Goal: Task Accomplishment & Management: Complete application form

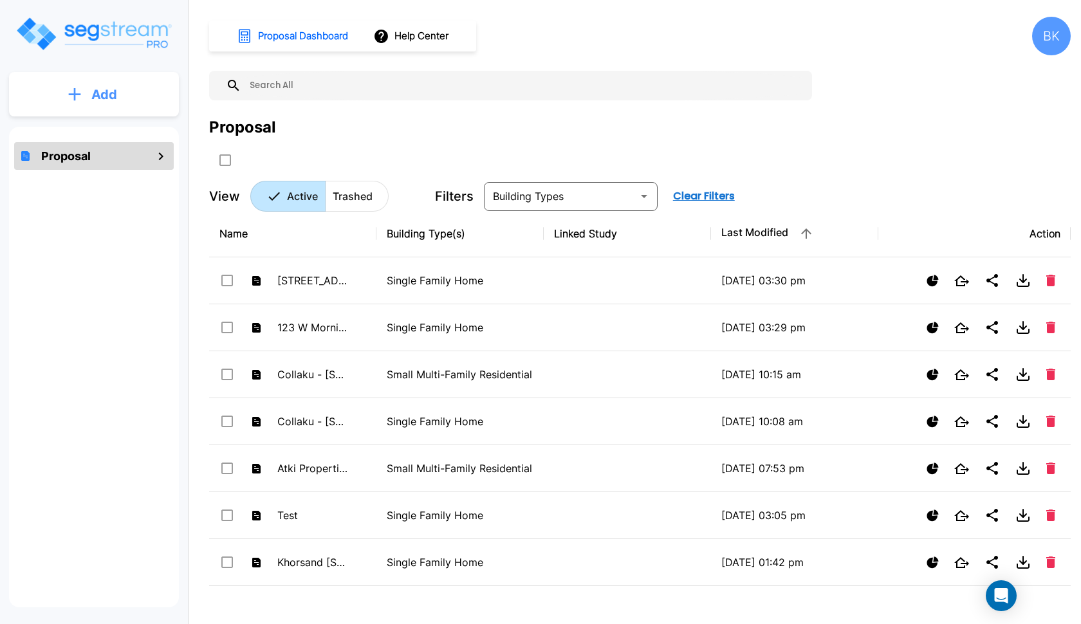
click at [105, 99] on p "Add" at bounding box center [104, 94] width 26 height 19
click at [89, 139] on button "Add Proposal" at bounding box center [94, 130] width 96 height 26
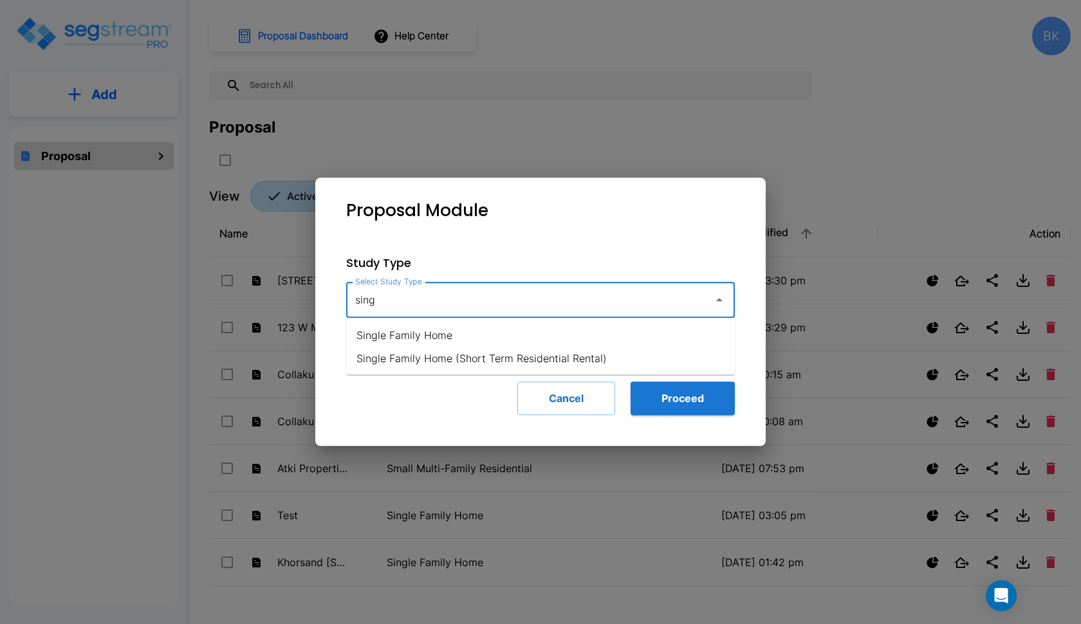
click at [428, 337] on li "Single Family Home" at bounding box center [540, 335] width 389 height 23
type input "Single Family Home"
click at [645, 394] on button "Proceed" at bounding box center [683, 398] width 104 height 33
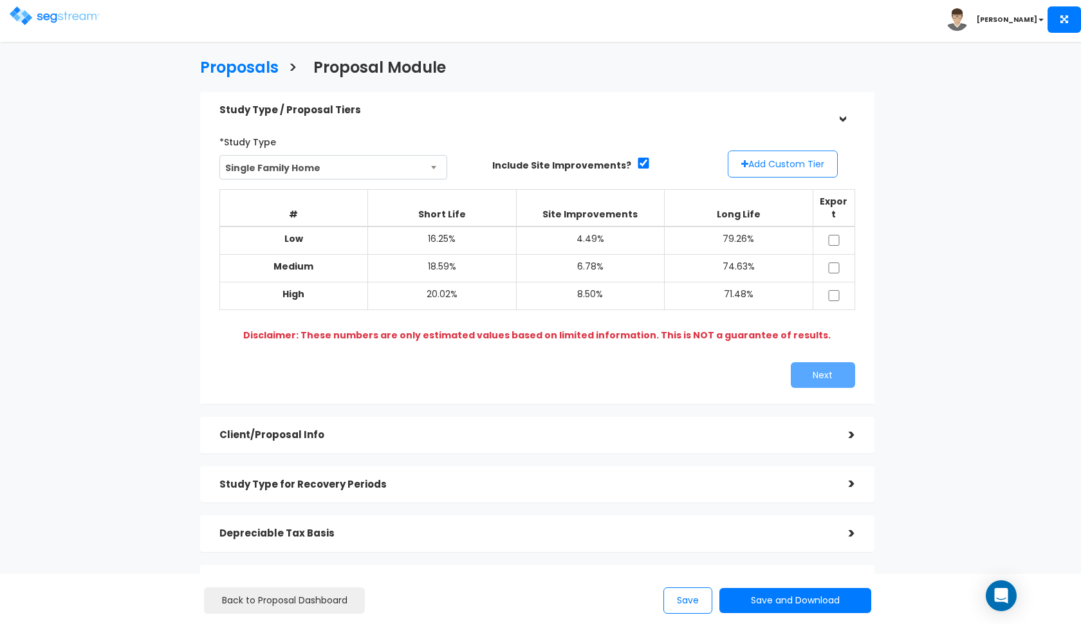
click at [768, 168] on button "Add Custom Tier" at bounding box center [783, 164] width 110 height 27
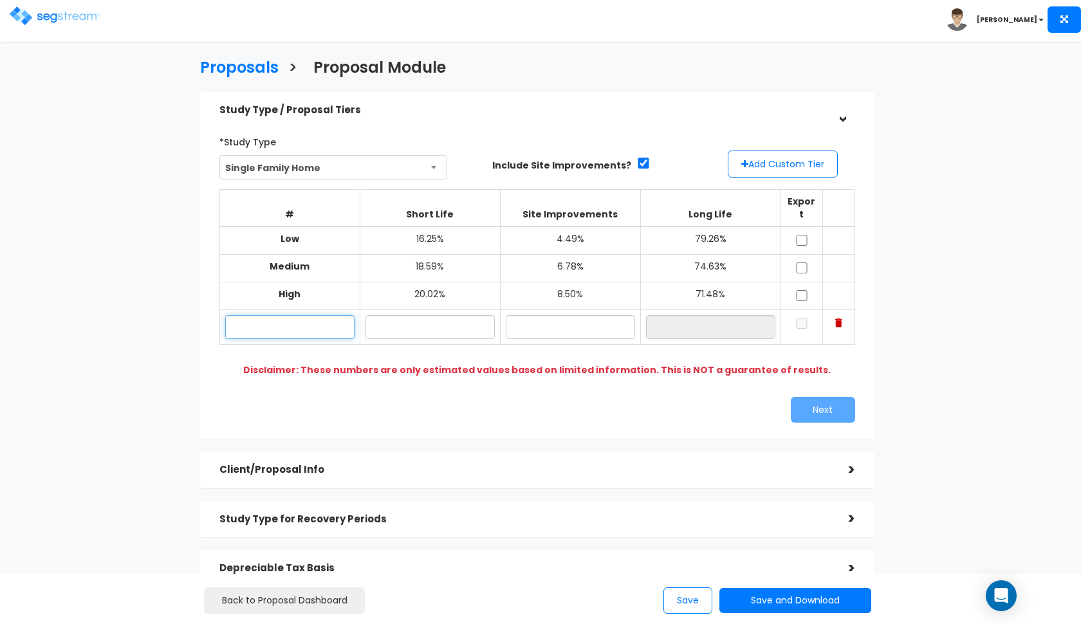
click at [300, 315] on input "text" at bounding box center [289, 327] width 129 height 24
paste input "BRANSON ESCAPES, LLC"
type input "B"
type input "799 John the Diver Trl"
click at [418, 315] on input "text" at bounding box center [429, 327] width 129 height 24
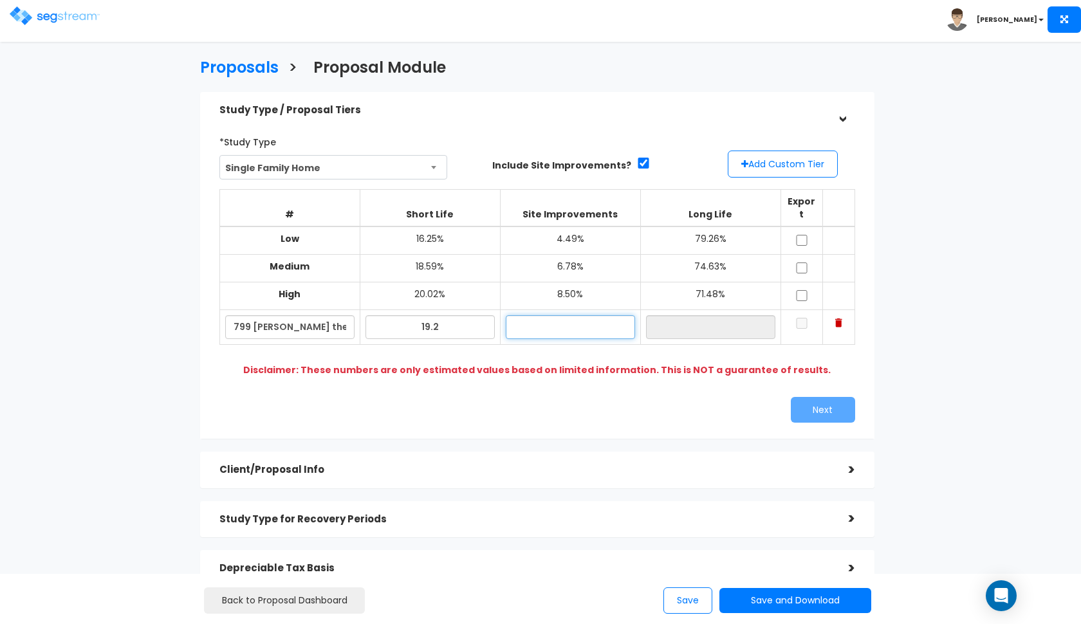
type input "19.20%"
click at [553, 315] on input "text" at bounding box center [570, 327] width 129 height 24
type input "3.00%"
type input "77.80%"
click at [539, 412] on div "*Study Type Single Family Home Assisted/Senior Living Auto Repair Shop Auto Dea…" at bounding box center [537, 277] width 674 height 324
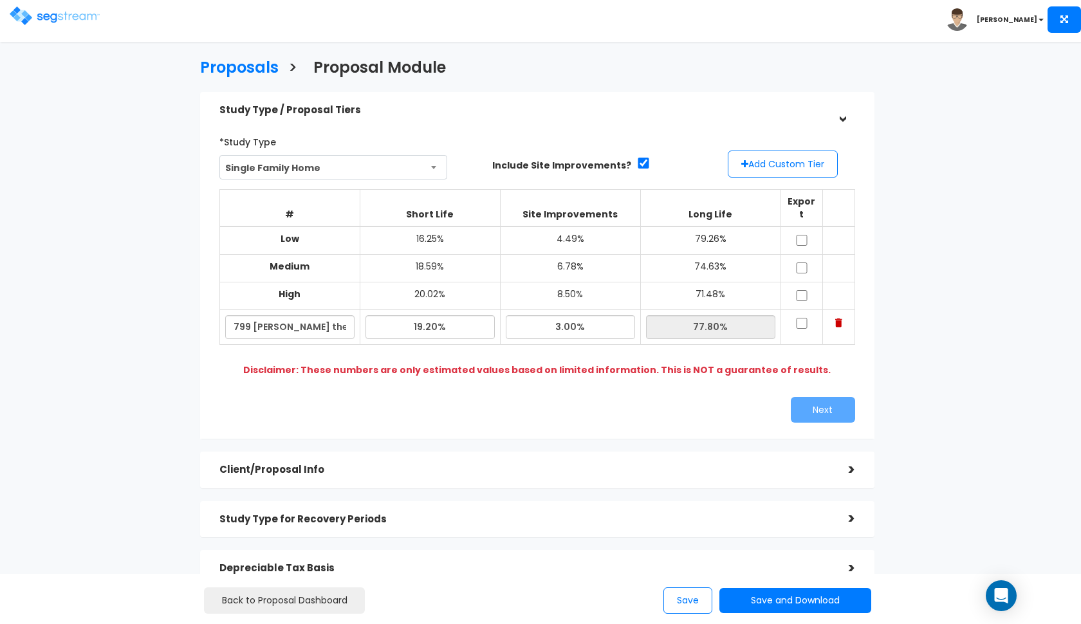
click at [796, 235] on input "checkbox" at bounding box center [801, 240] width 13 height 11
checkbox input "true"
click at [798, 259] on td at bounding box center [801, 269] width 42 height 28
click at [802, 263] on input "checkbox" at bounding box center [801, 268] width 13 height 11
checkbox input "true"
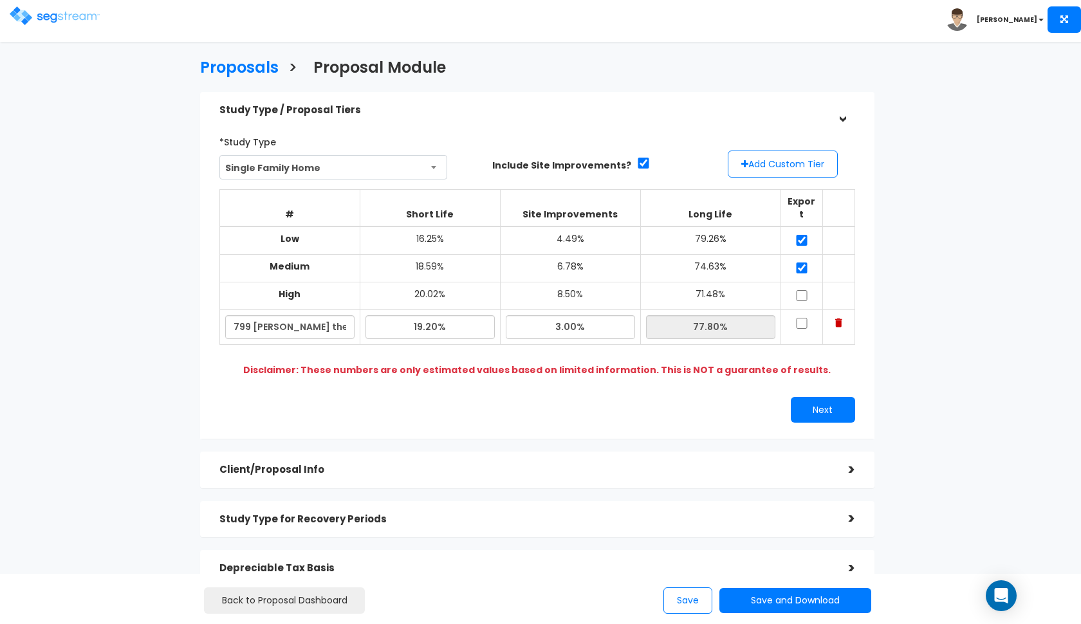
click at [802, 290] on input "checkbox" at bounding box center [801, 295] width 13 height 11
checkbox input "true"
click at [800, 318] on input "checkbox" at bounding box center [801, 323] width 13 height 11
checkbox input "true"
click at [817, 397] on button "Next" at bounding box center [823, 410] width 64 height 26
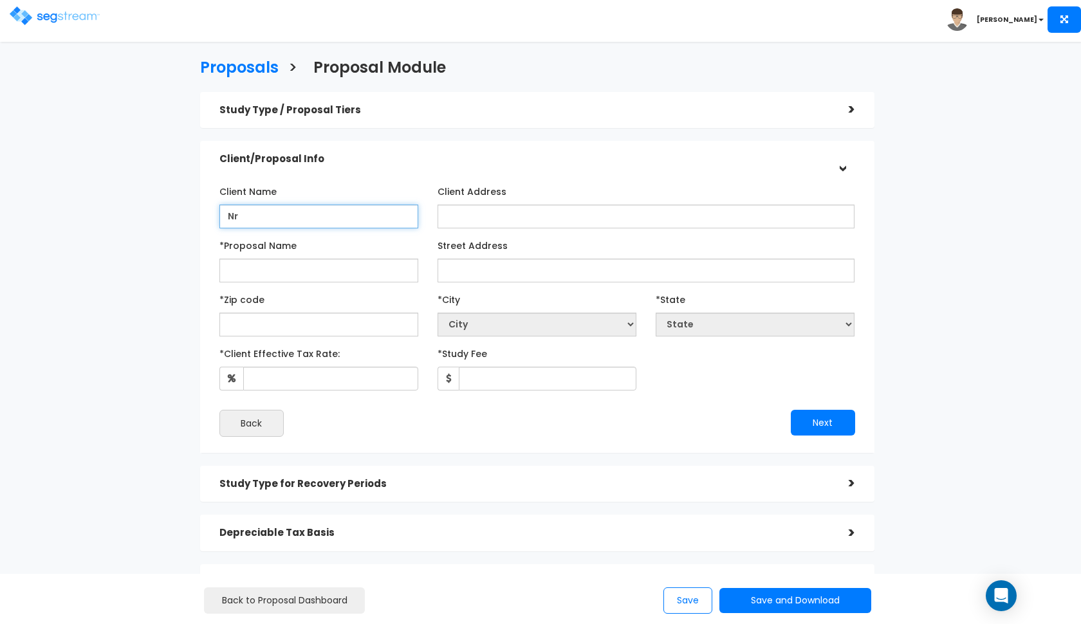
type input "N"
type input "Branson Escapes, LLC"
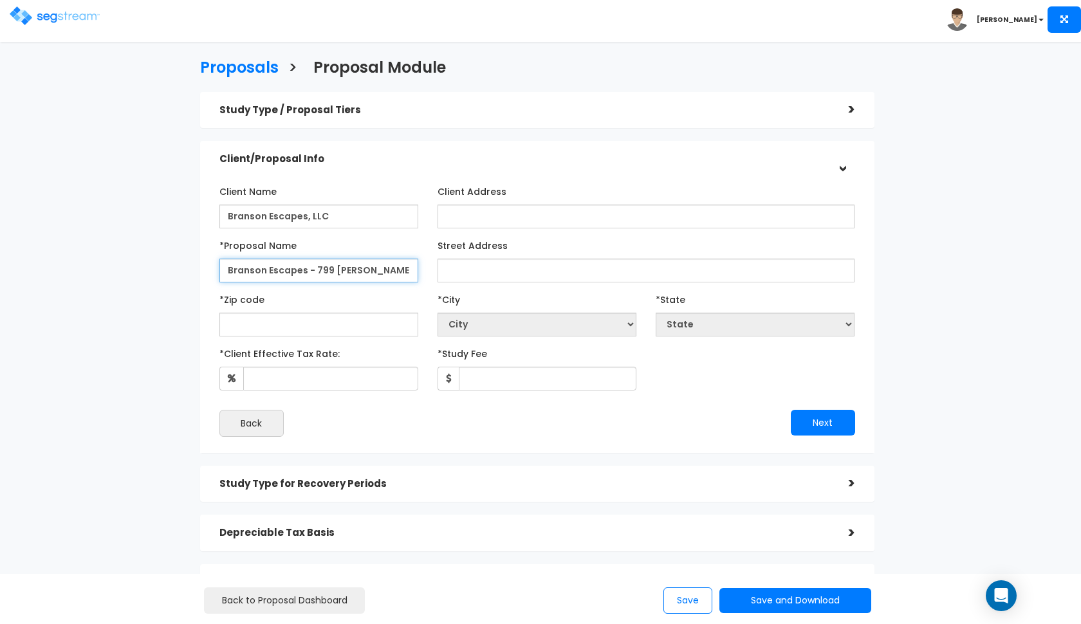
type input "Branson Escapes - 799 John the Diver Trl"
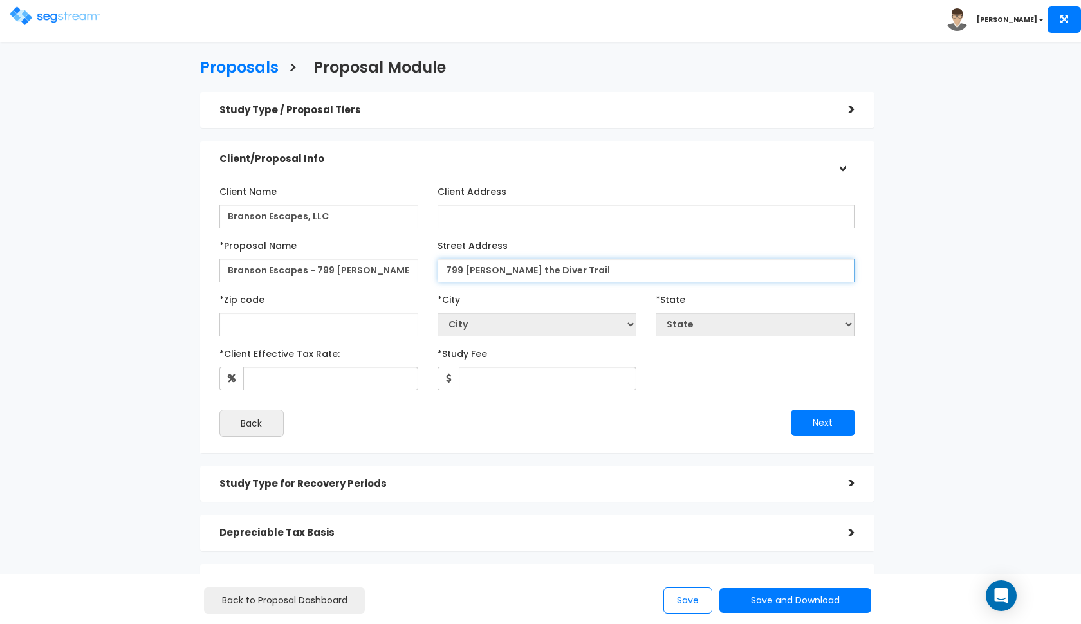
type input "799 John the Diver Trail"
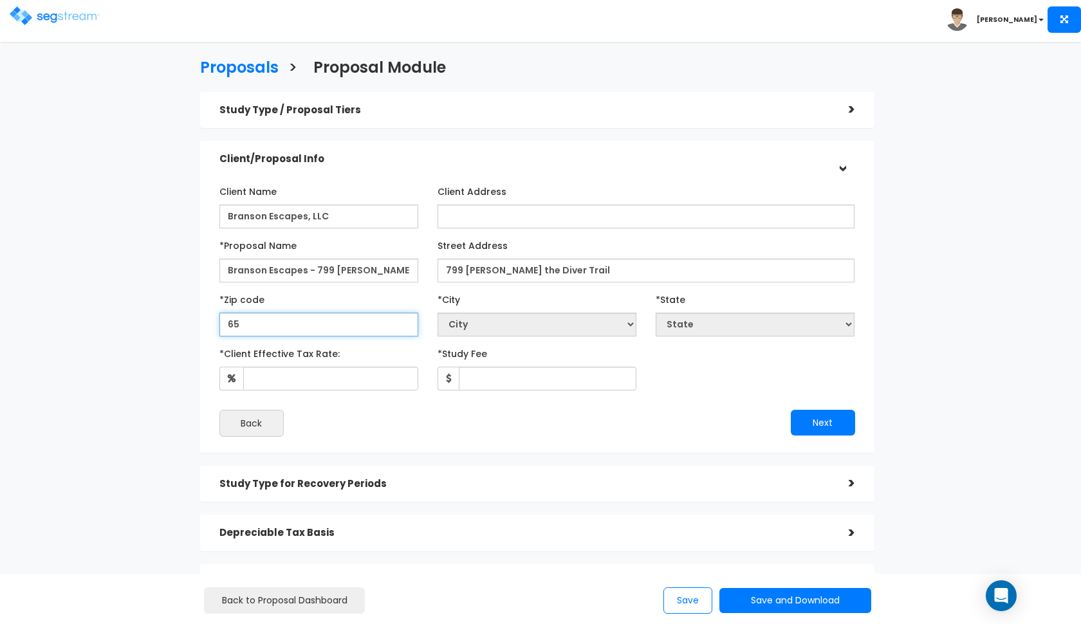
type input "656"
select select "MO"
type input "65616"
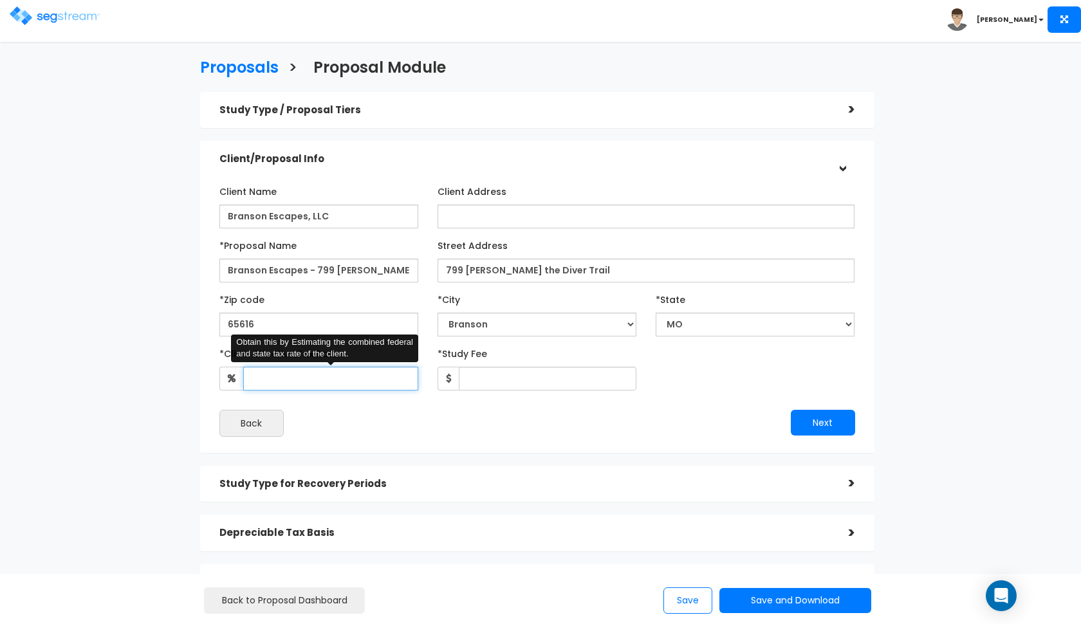
click at [392, 374] on input "*Client Effective Tax Rate:" at bounding box center [330, 379] width 175 height 24
type input "35"
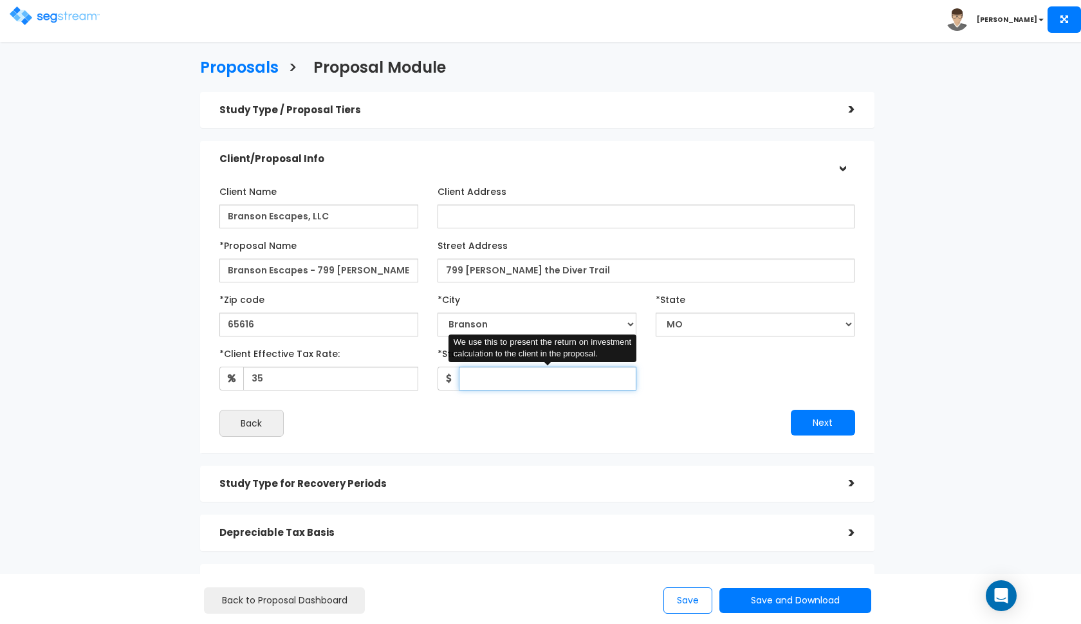
click at [484, 370] on input "*Study Fee" at bounding box center [548, 379] width 178 height 24
type input "3,000"
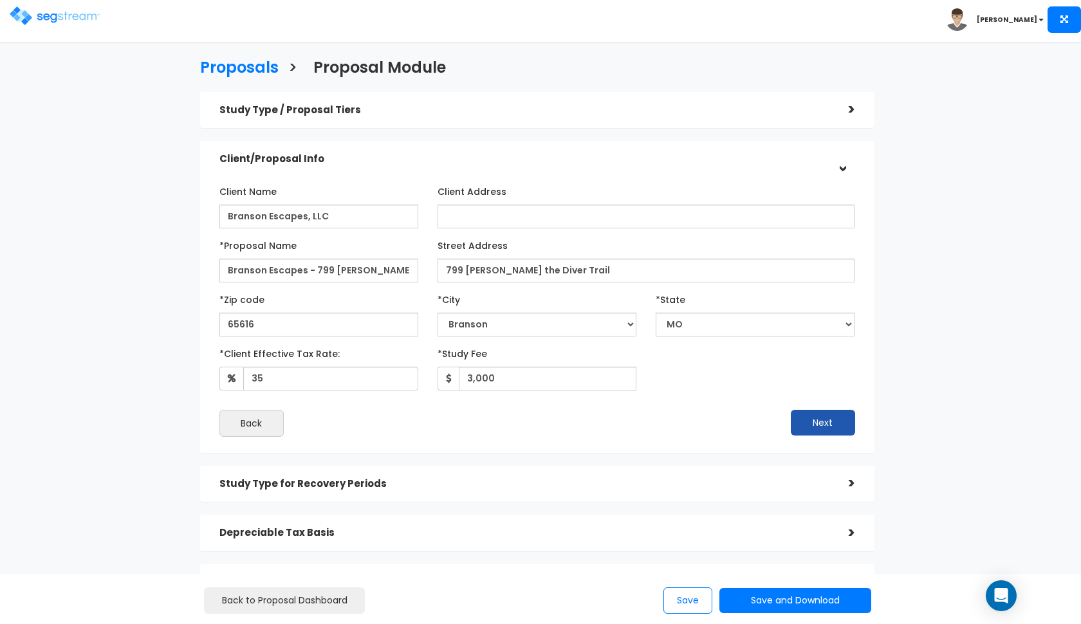
click at [806, 425] on button "Next" at bounding box center [823, 423] width 64 height 26
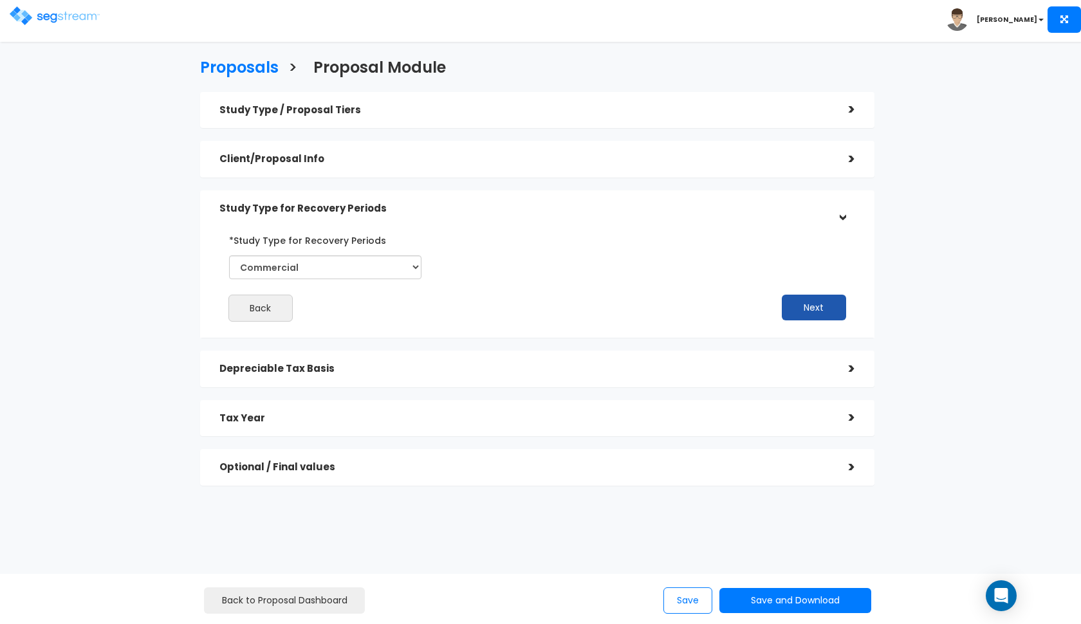
click at [795, 302] on button "Next" at bounding box center [814, 308] width 64 height 26
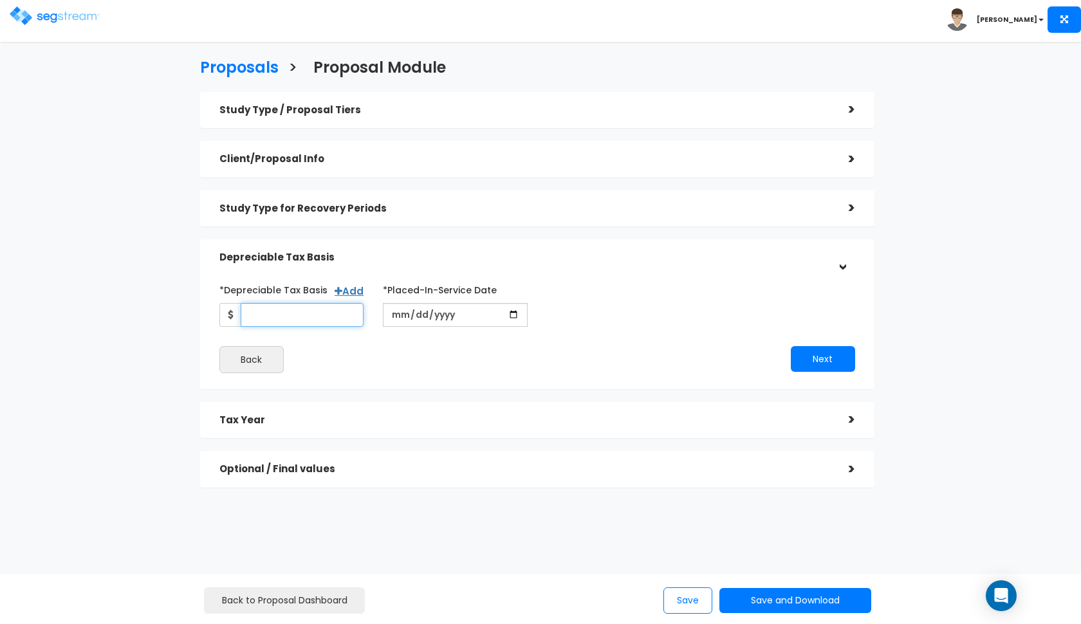
click at [291, 315] on input "*Depreciable Tax Basis" at bounding box center [303, 315] width 124 height 24
type input "1,070,300"
click at [396, 314] on input "date" at bounding box center [455, 315] width 145 height 24
type input "2021-10-07"
click at [820, 351] on button "Next" at bounding box center [823, 359] width 64 height 26
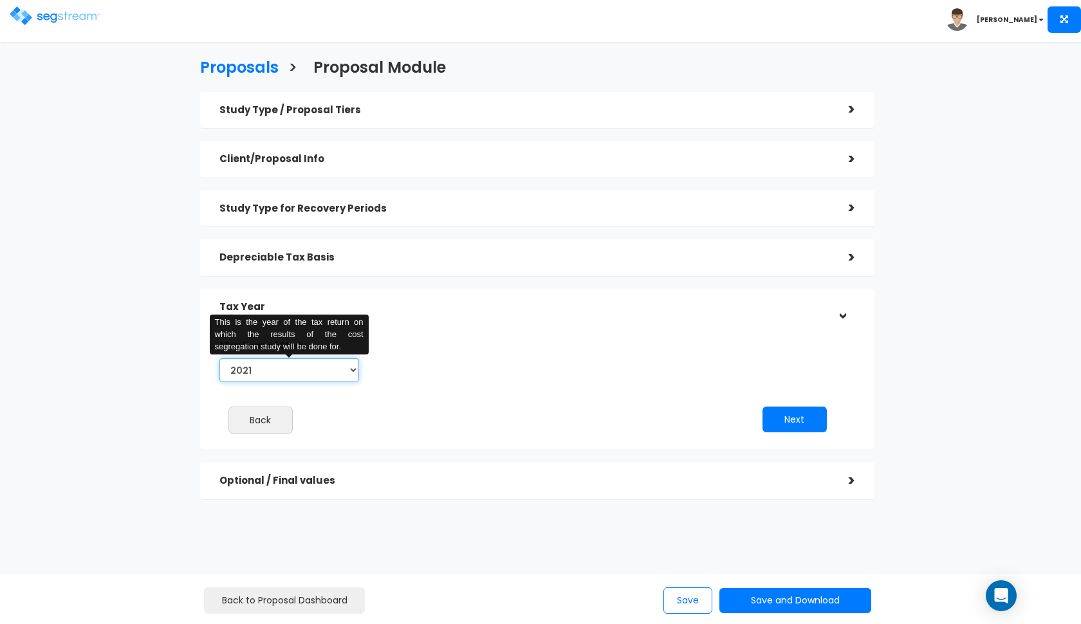
select select "2025"
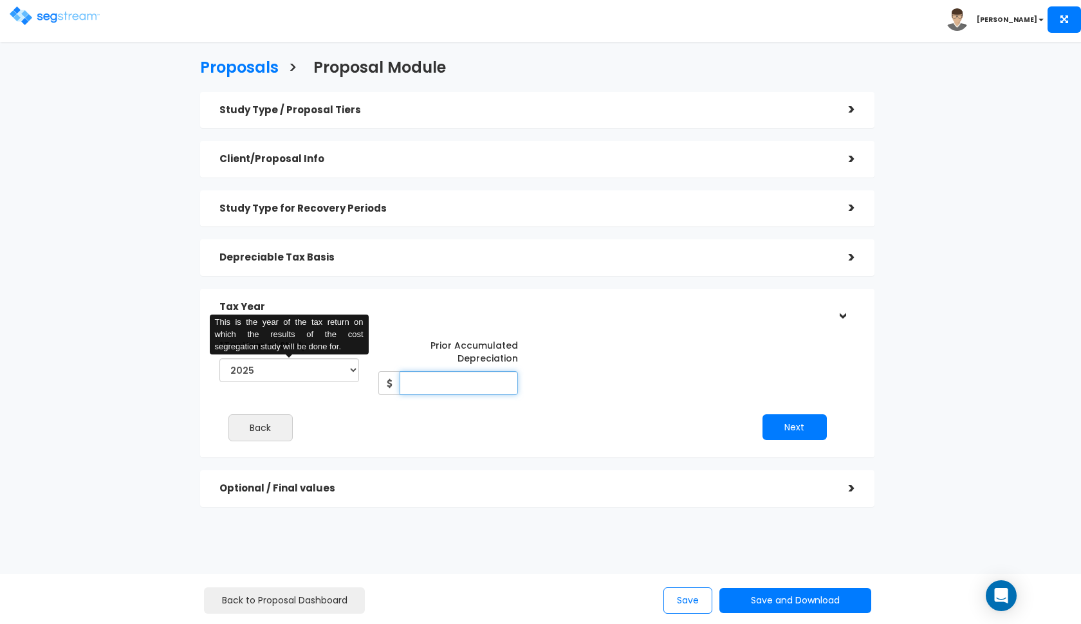
click at [467, 386] on input "Prior Accumulated Depreciation" at bounding box center [459, 383] width 118 height 24
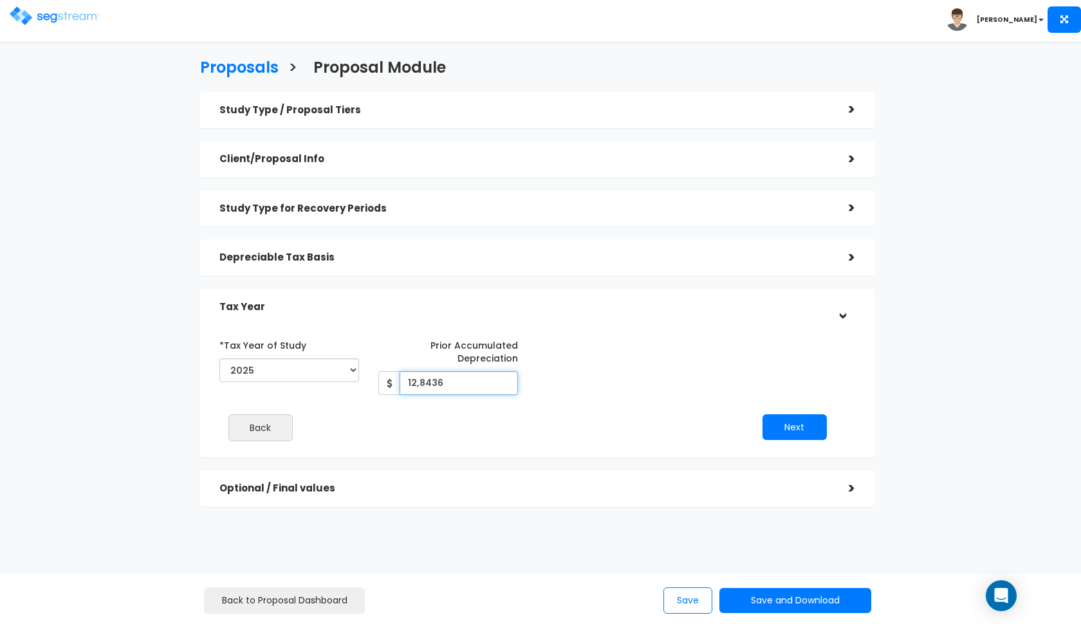
type input "128,436"
click at [618, 395] on div "*Tax Year of Study 2021 2022 2023 2024 2025 2026 Prior Accumulated Depreciation…" at bounding box center [528, 392] width 636 height 129
click at [777, 418] on button "Next" at bounding box center [794, 427] width 64 height 26
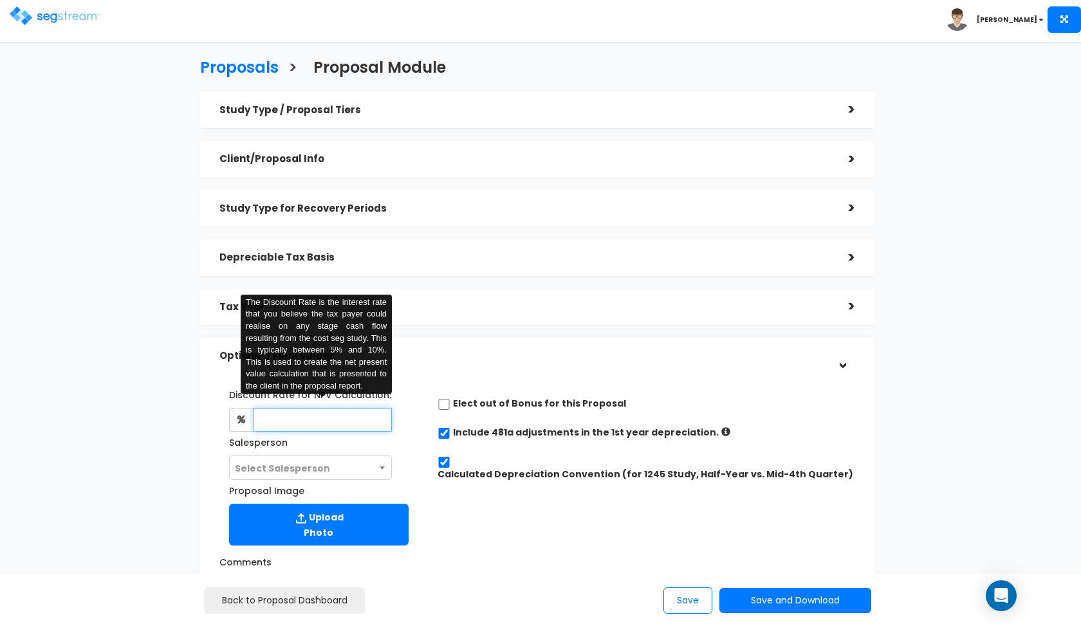
click at [353, 418] on input "text" at bounding box center [323, 420] width 140 height 24
type input "8"
click at [329, 468] on span "Select Salesperson" at bounding box center [311, 468] width 162 height 24
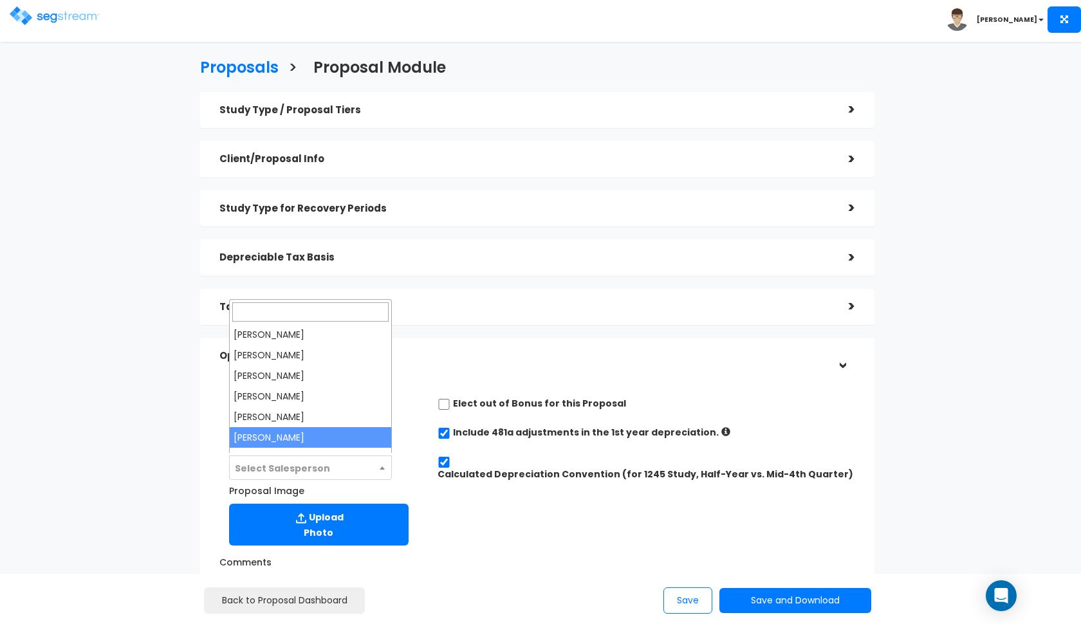
select select "190"
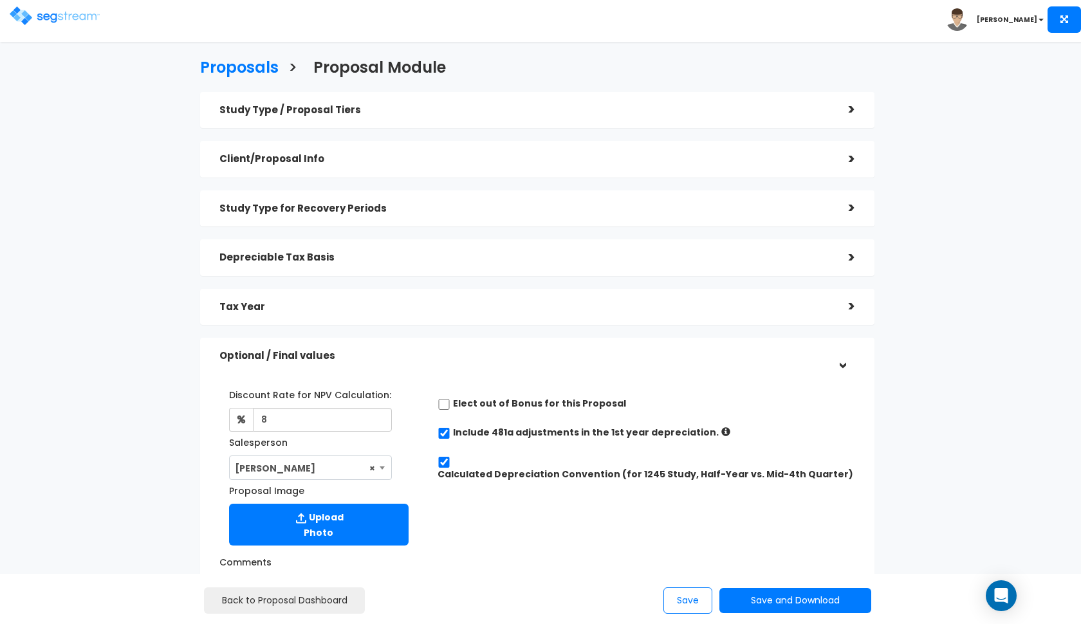
click at [464, 373] on div "Discount Rate for NPV Calculation: 8 Salesperson Select Salesperson ×" at bounding box center [537, 530] width 655 height 318
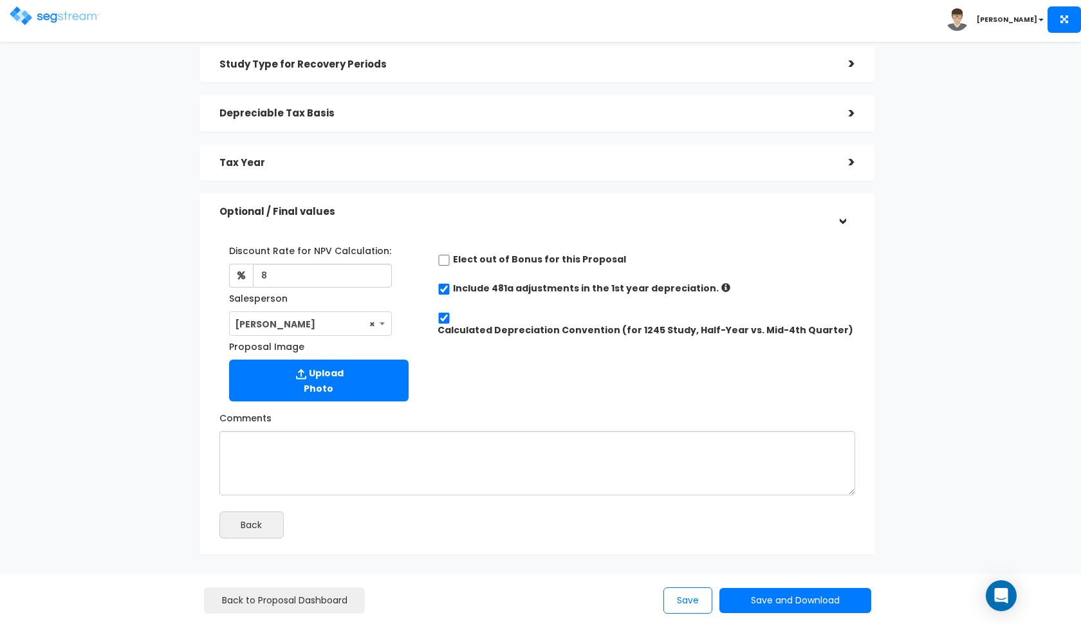
scroll to position [154, 0]
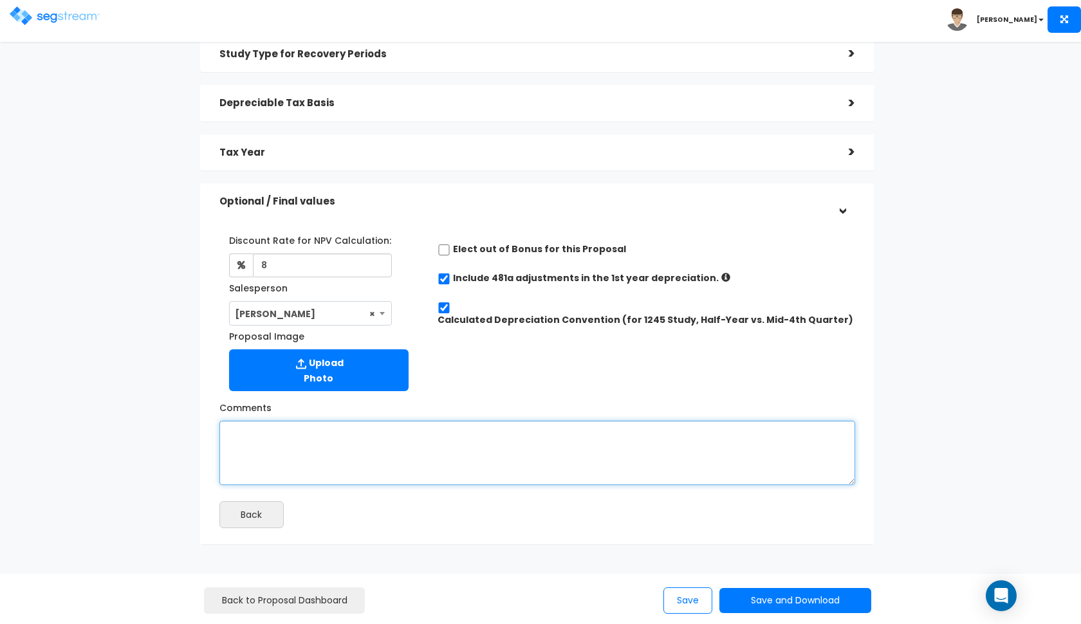
click at [597, 453] on textarea "Comments" at bounding box center [537, 453] width 636 height 64
click at [245, 429] on textarea "A pruchase price of" at bounding box center [537, 453] width 636 height 64
click at [333, 422] on textarea "A purchase price of" at bounding box center [537, 453] width 636 height 64
click at [332, 430] on textarea "A purchase price of" at bounding box center [537, 453] width 636 height 64
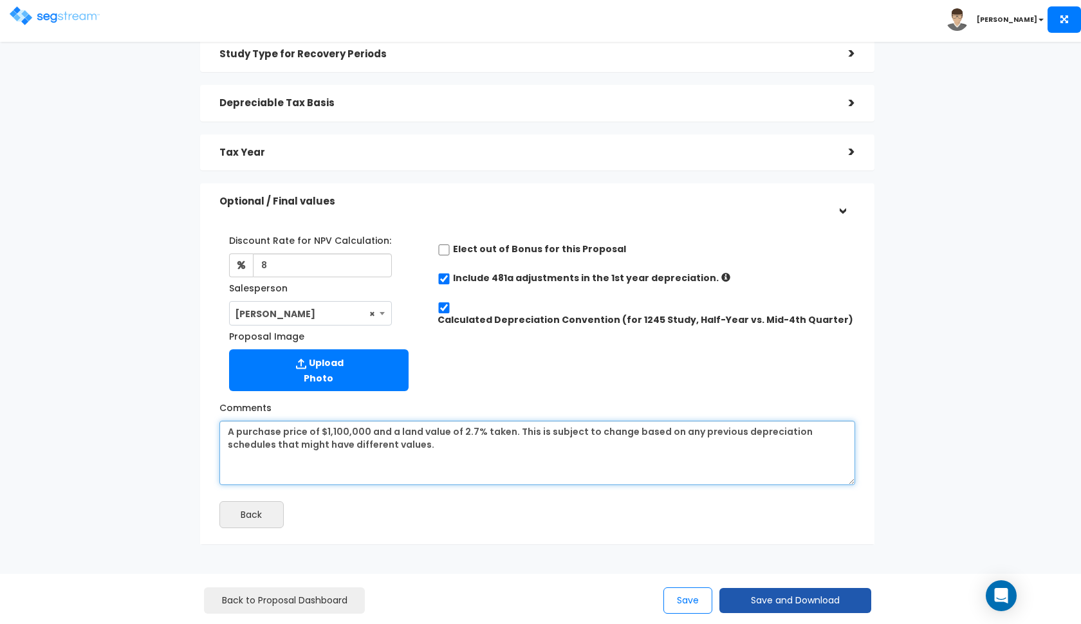
type textarea "A purchase price of $1,100,000 and a land value of 2.7% taken. This is subject …"
click at [743, 590] on button "Save and Download" at bounding box center [795, 600] width 152 height 25
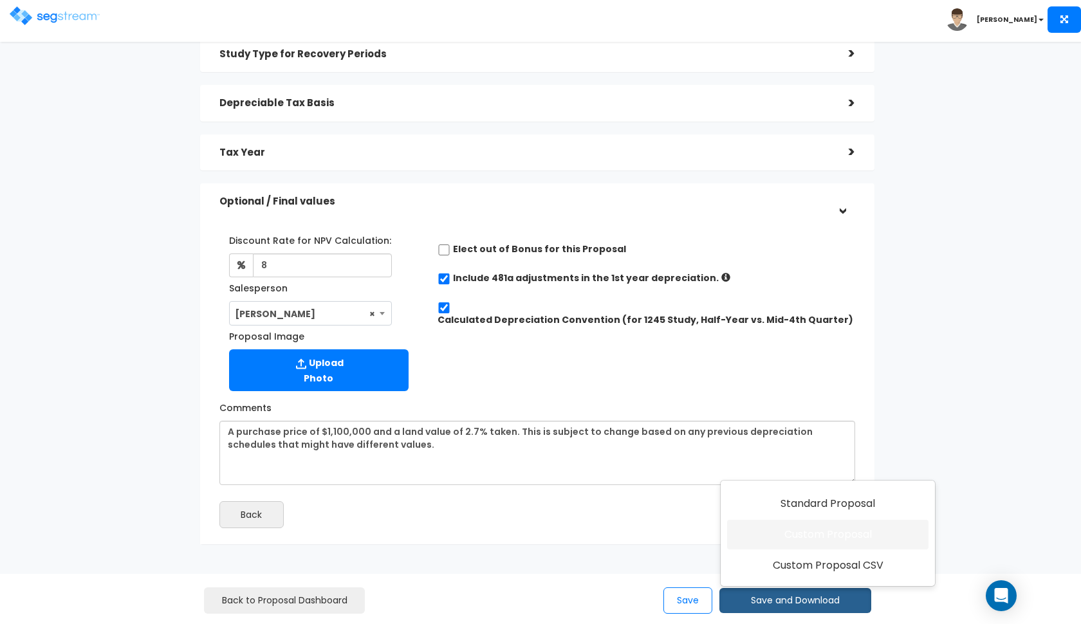
click at [782, 548] on link "Custom Proposal" at bounding box center [827, 535] width 201 height 30
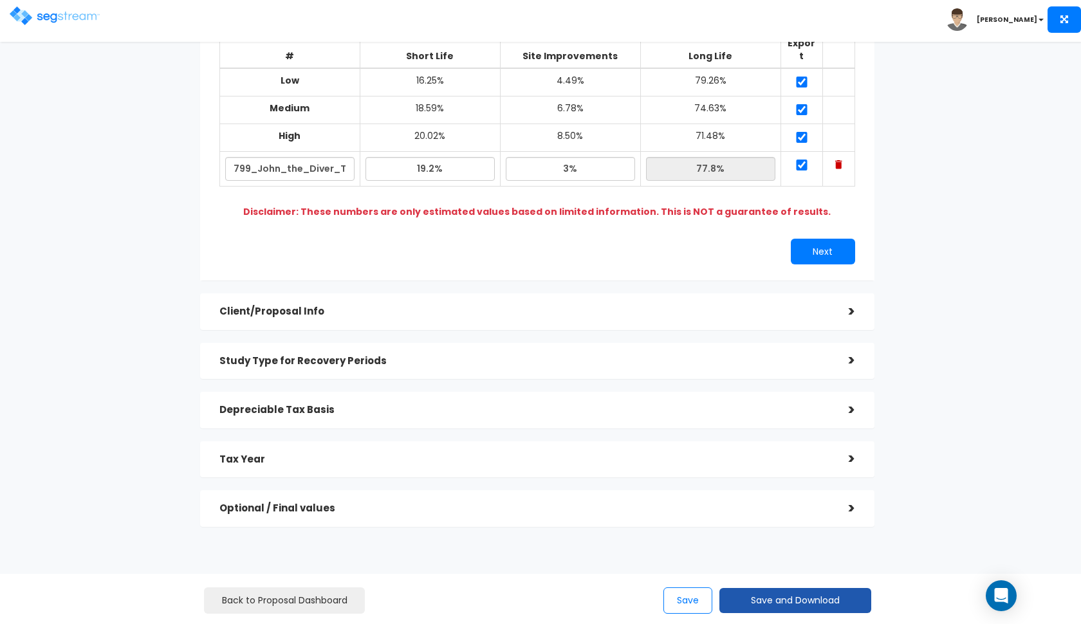
scroll to position [157, 0]
click at [789, 593] on button "Save and Download" at bounding box center [795, 600] width 152 height 25
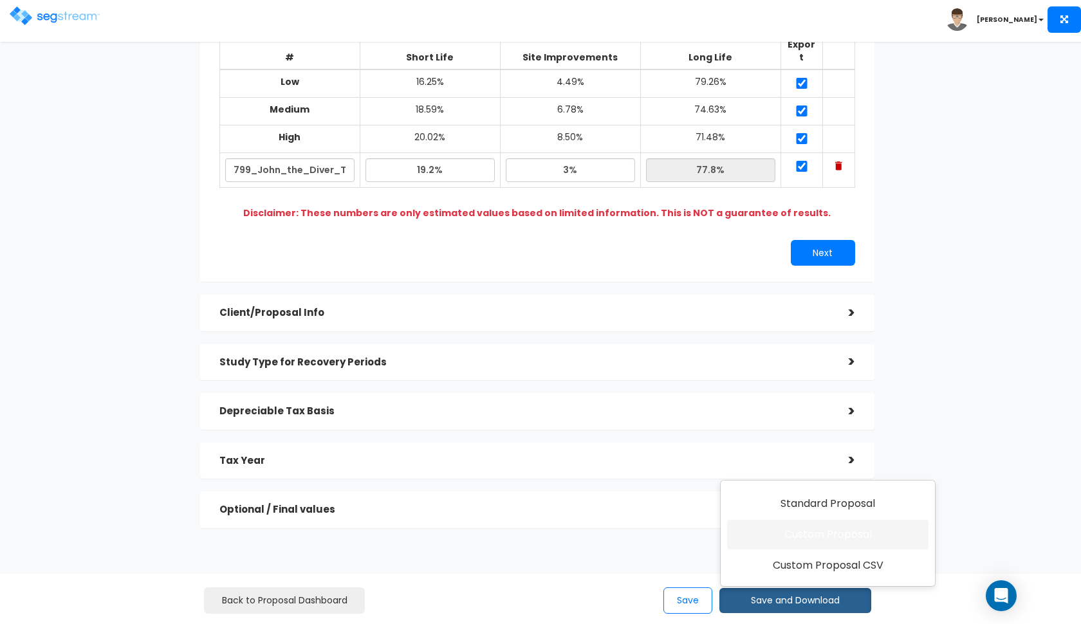
click at [809, 542] on link "Custom Proposal" at bounding box center [827, 535] width 201 height 30
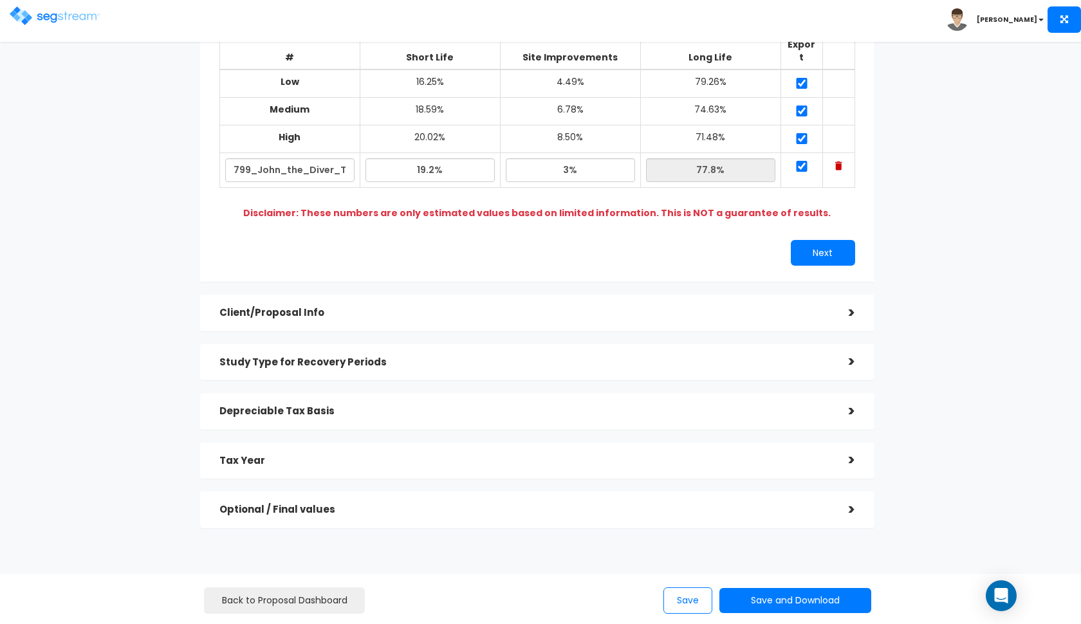
click at [307, 406] on h5 "Depreciable Tax Basis" at bounding box center [524, 411] width 610 height 11
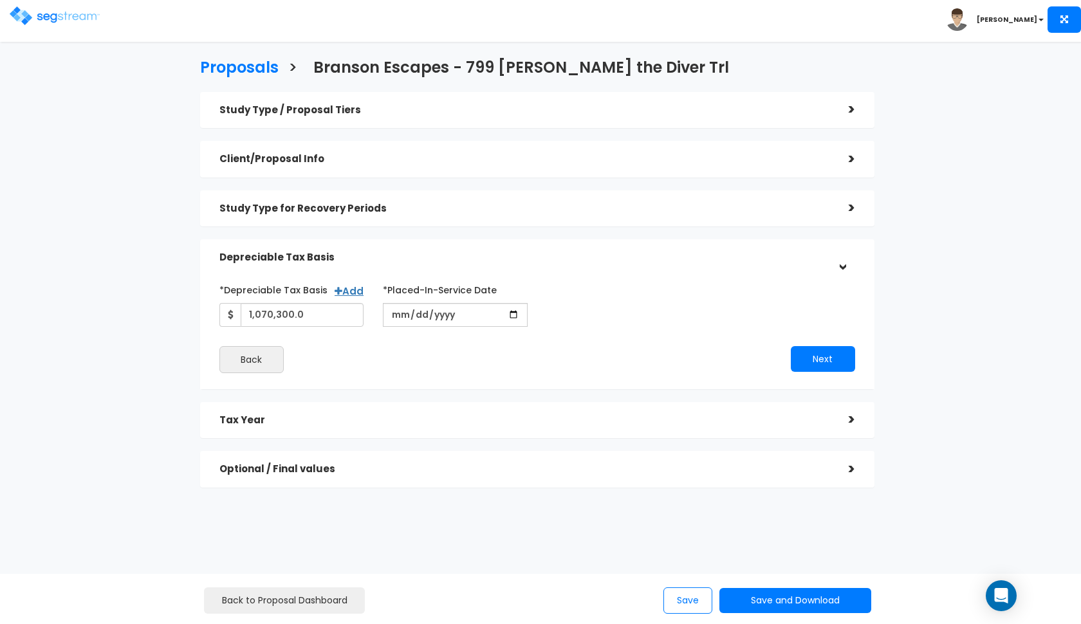
click at [392, 257] on h5 "Depreciable Tax Basis" at bounding box center [524, 257] width 610 height 11
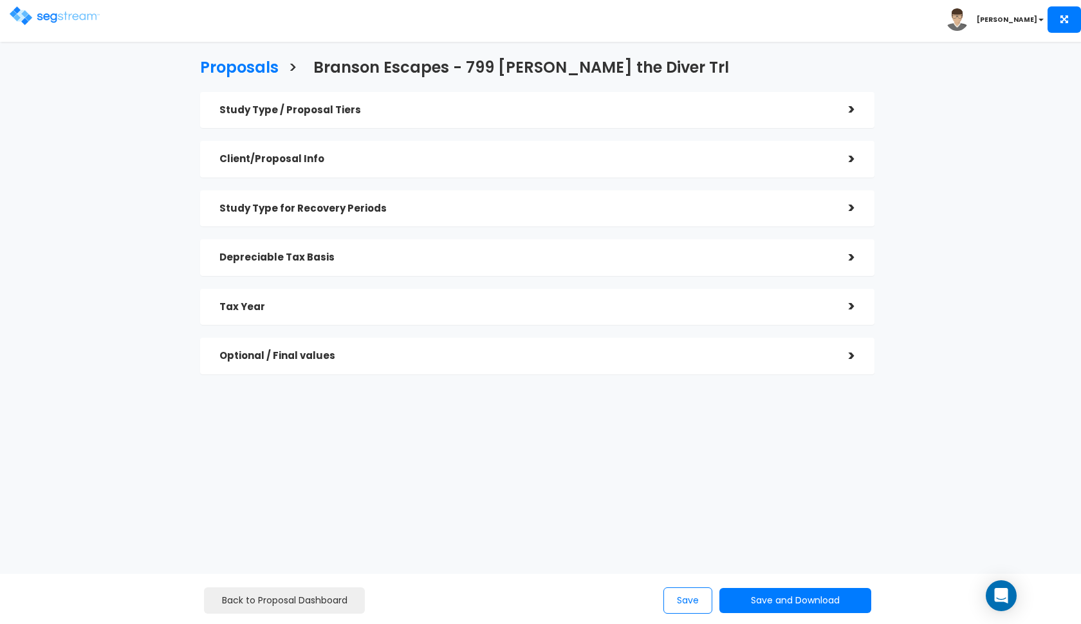
click at [398, 306] on h5 "Tax Year" at bounding box center [524, 307] width 610 height 11
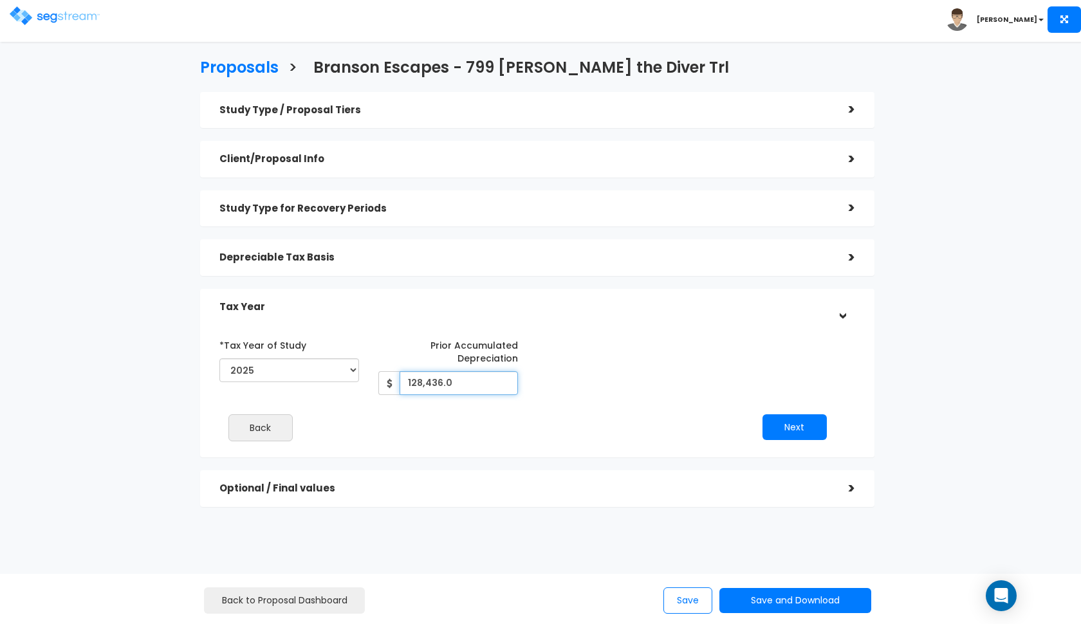
drag, startPoint x: 461, startPoint y: 383, endPoint x: 384, endPoint y: 383, distance: 77.2
click at [384, 383] on div "128,436.0" at bounding box center [448, 383] width 140 height 24
type input "120,000"
click at [819, 426] on button "Next" at bounding box center [794, 427] width 64 height 26
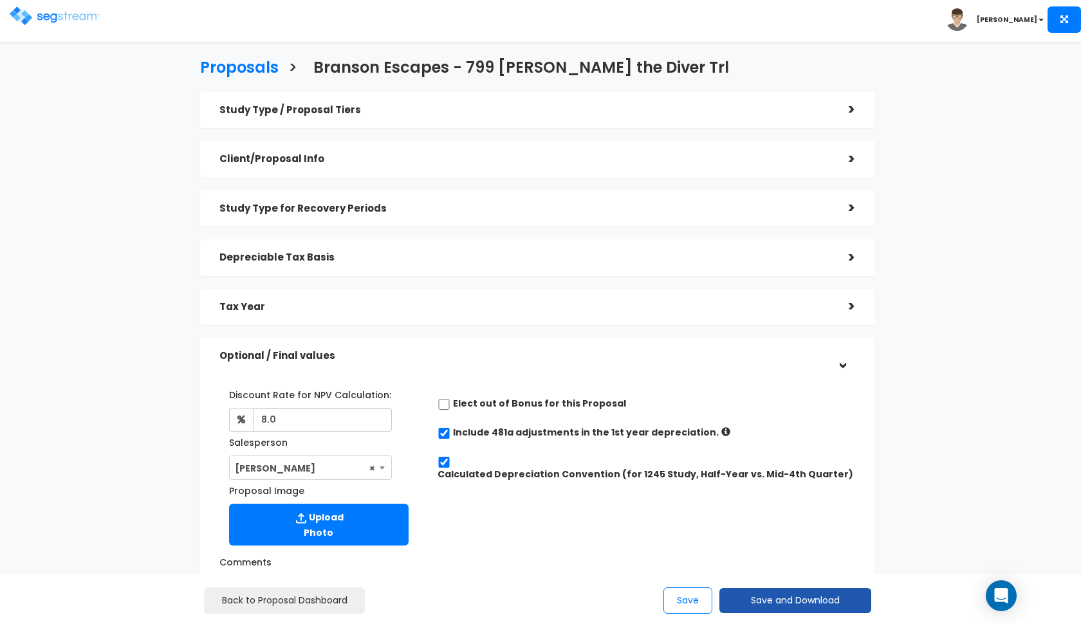
click at [737, 599] on button "Save and Download" at bounding box center [795, 600] width 152 height 25
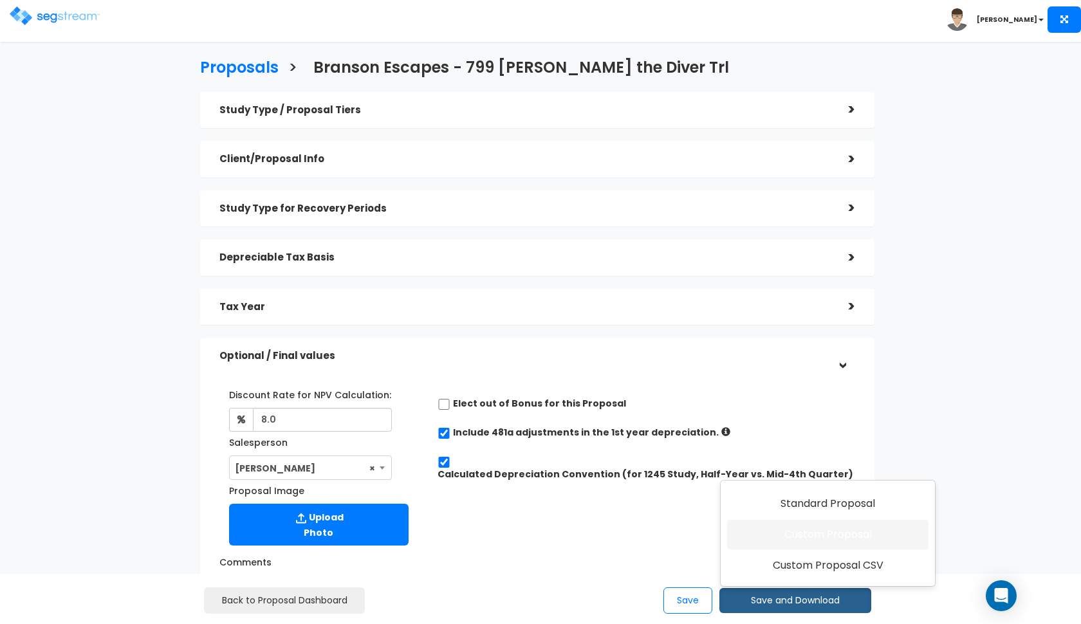
click at [791, 532] on link "Custom Proposal" at bounding box center [827, 535] width 201 height 30
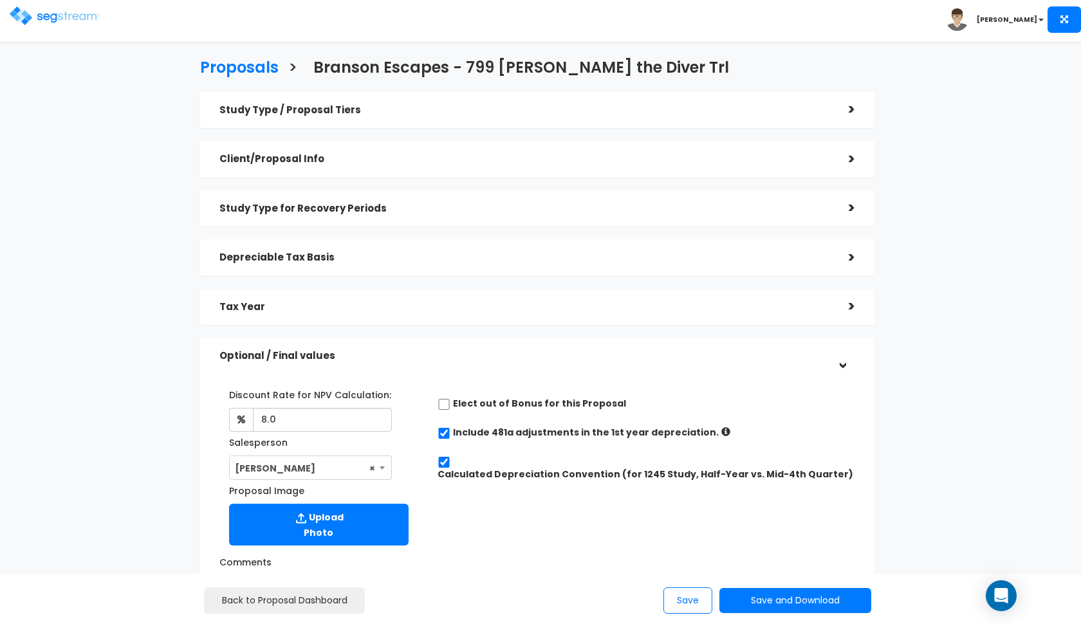
click at [470, 346] on div "Optional / Final values" at bounding box center [524, 356] width 610 height 24
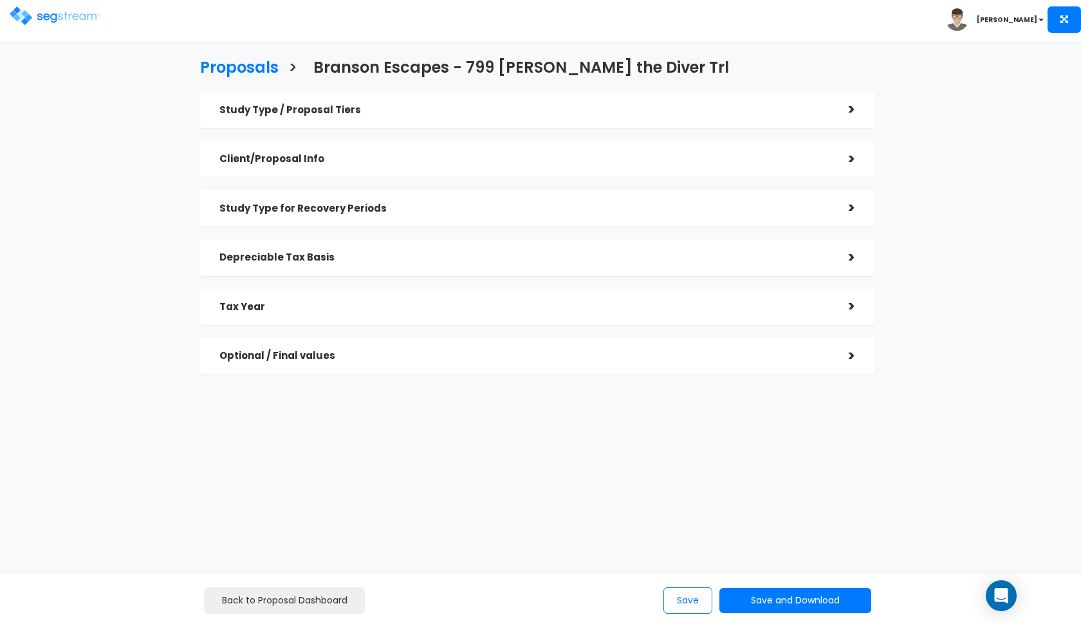
click at [487, 306] on h5 "Tax Year" at bounding box center [524, 307] width 610 height 11
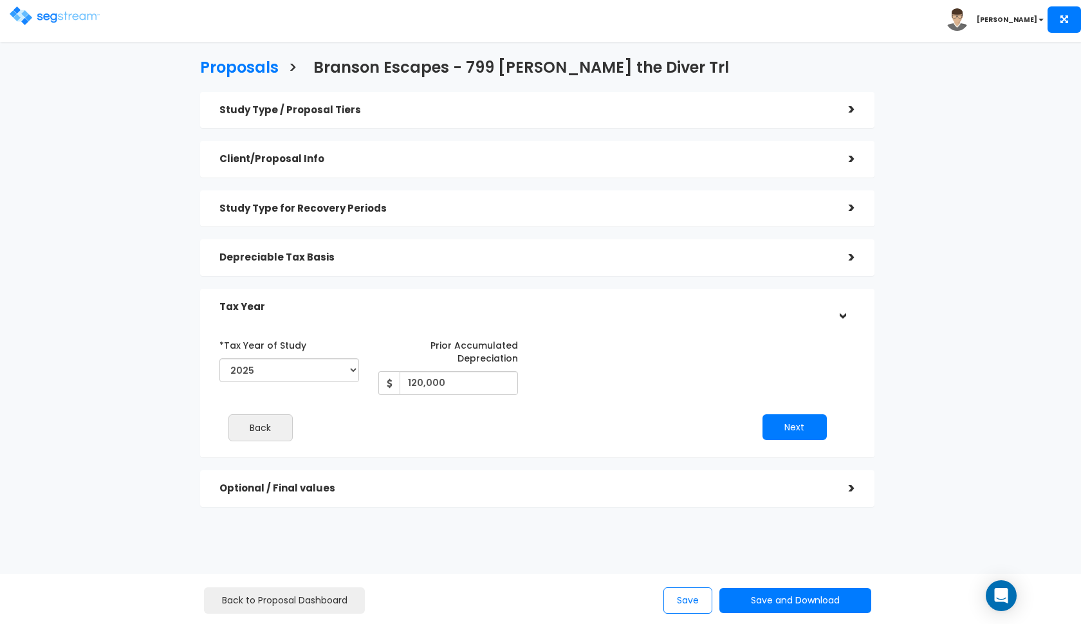
click at [458, 298] on div "Tax Year" at bounding box center [524, 307] width 610 height 24
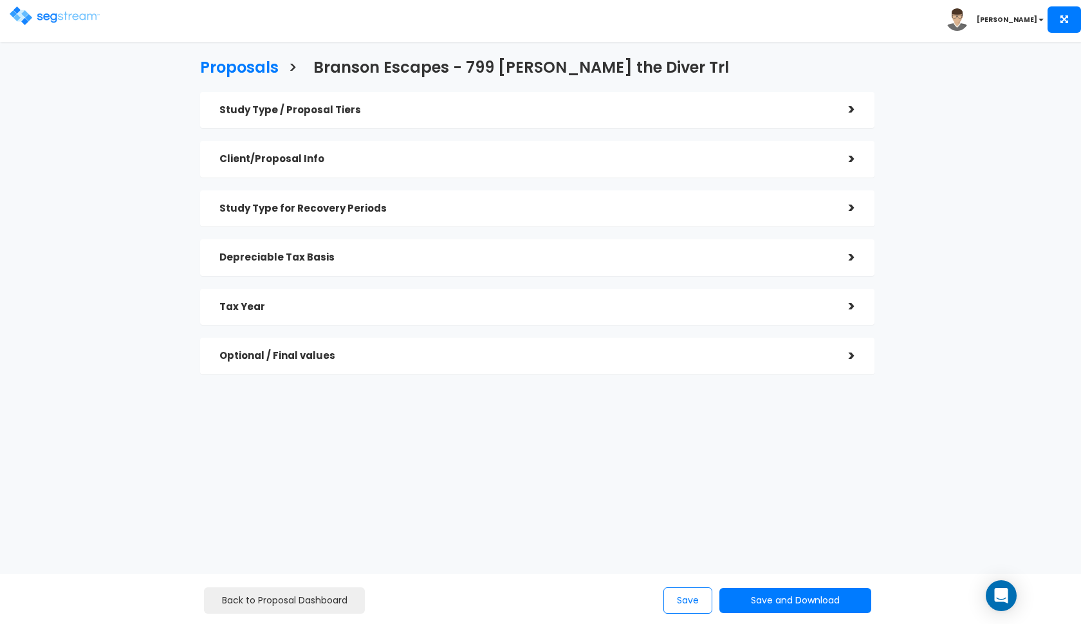
click at [460, 259] on h5 "Depreciable Tax Basis" at bounding box center [524, 257] width 610 height 11
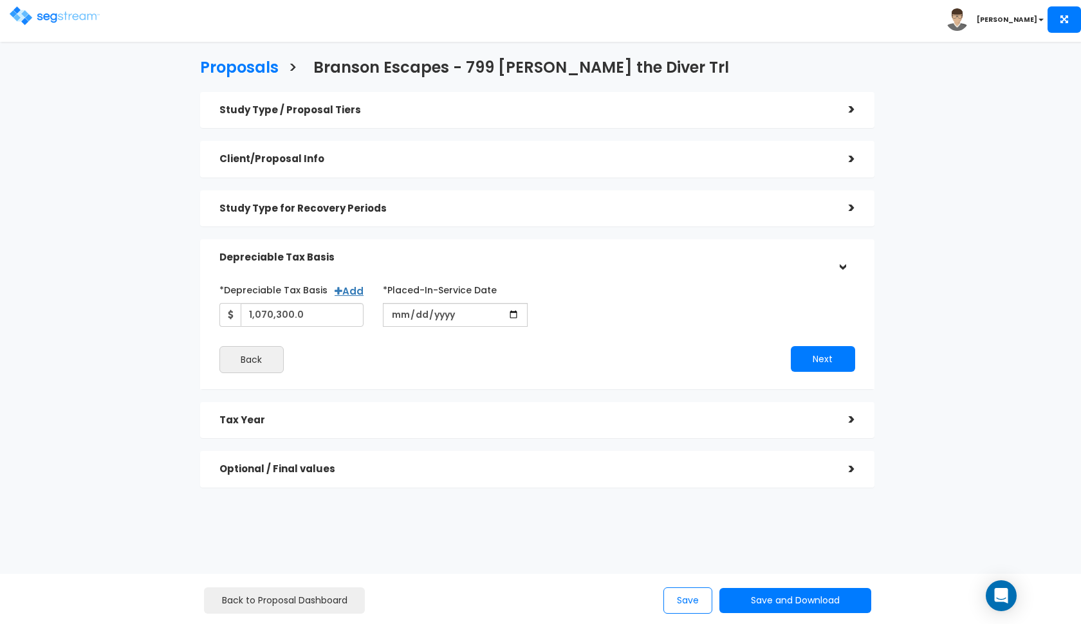
click at [461, 256] on h5 "Depreciable Tax Basis" at bounding box center [524, 257] width 610 height 11
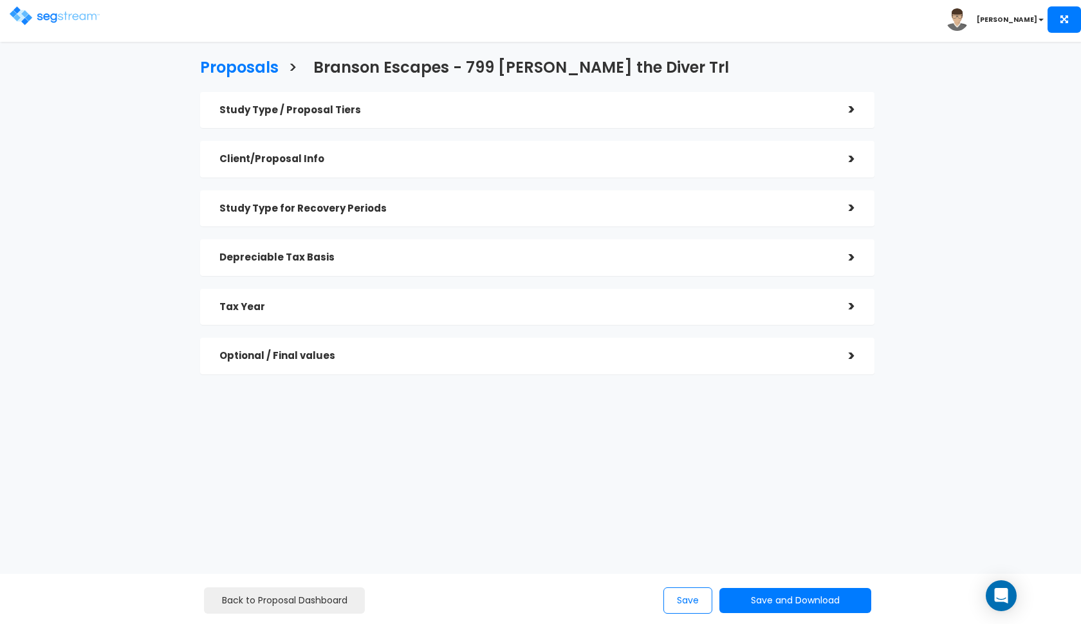
click at [481, 213] on div "Study Type for Recovery Periods" at bounding box center [524, 209] width 610 height 24
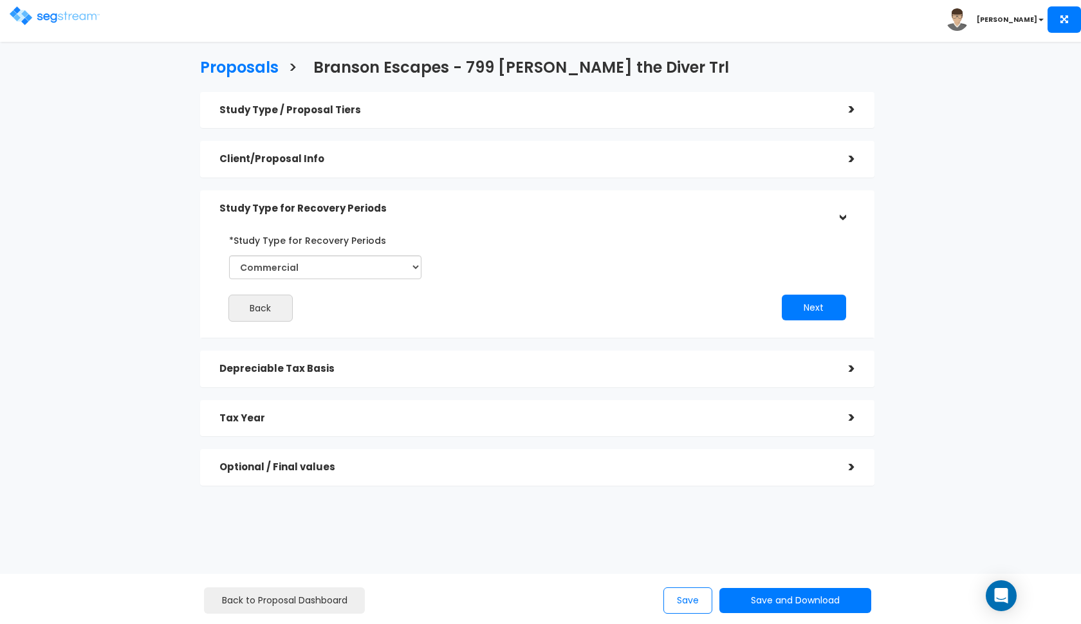
click at [481, 211] on h5 "Study Type for Recovery Periods" at bounding box center [524, 208] width 610 height 11
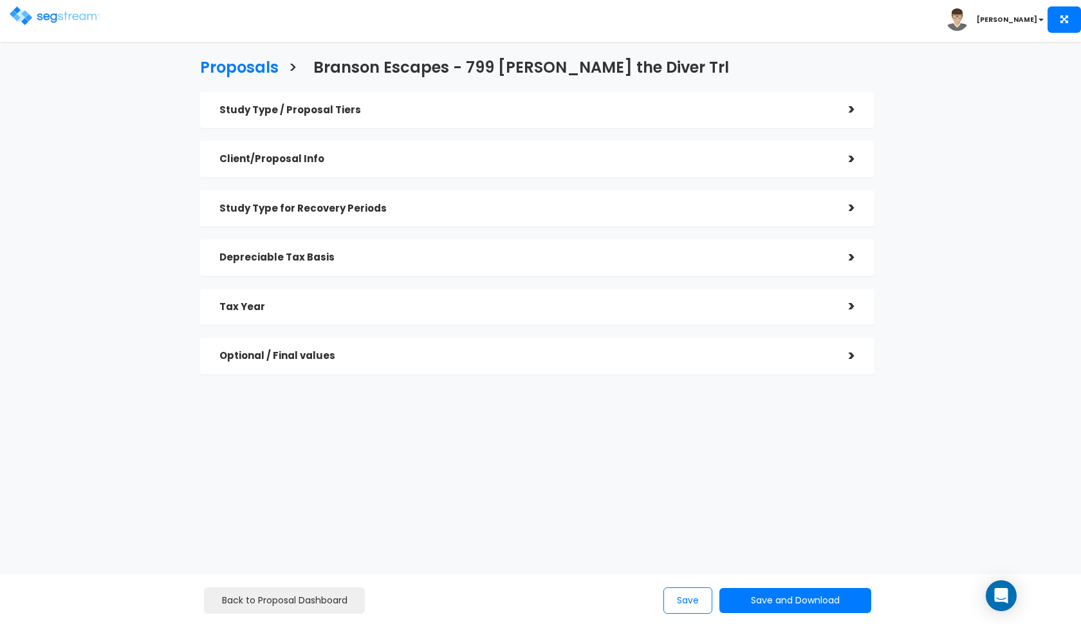
click at [495, 158] on h5 "Client/Proposal Info" at bounding box center [524, 159] width 610 height 11
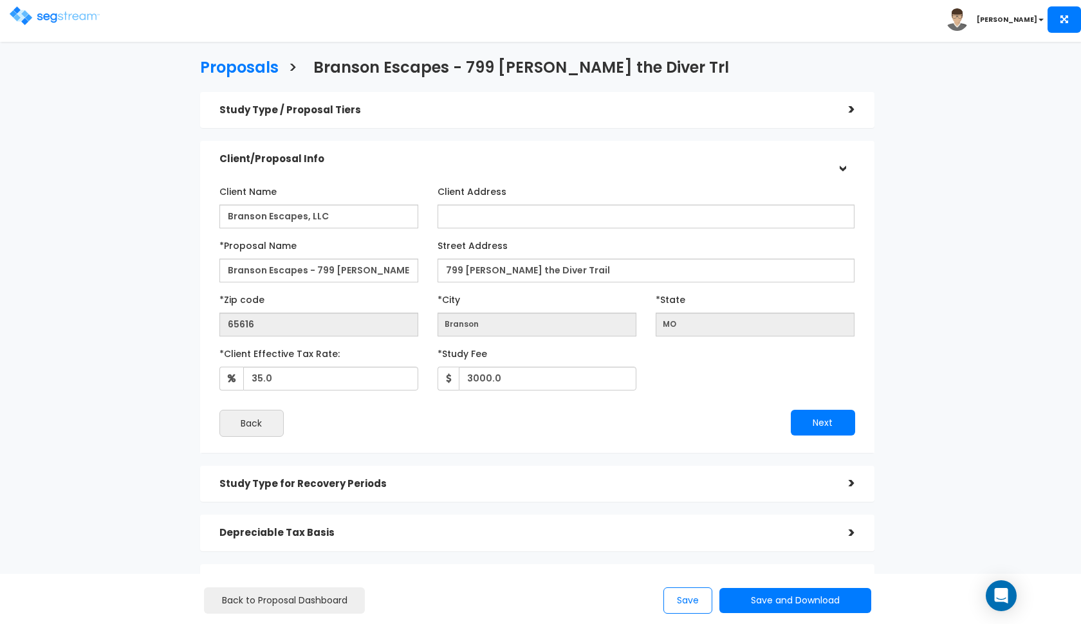
click at [495, 158] on h5 "Client/Proposal Info" at bounding box center [524, 159] width 610 height 11
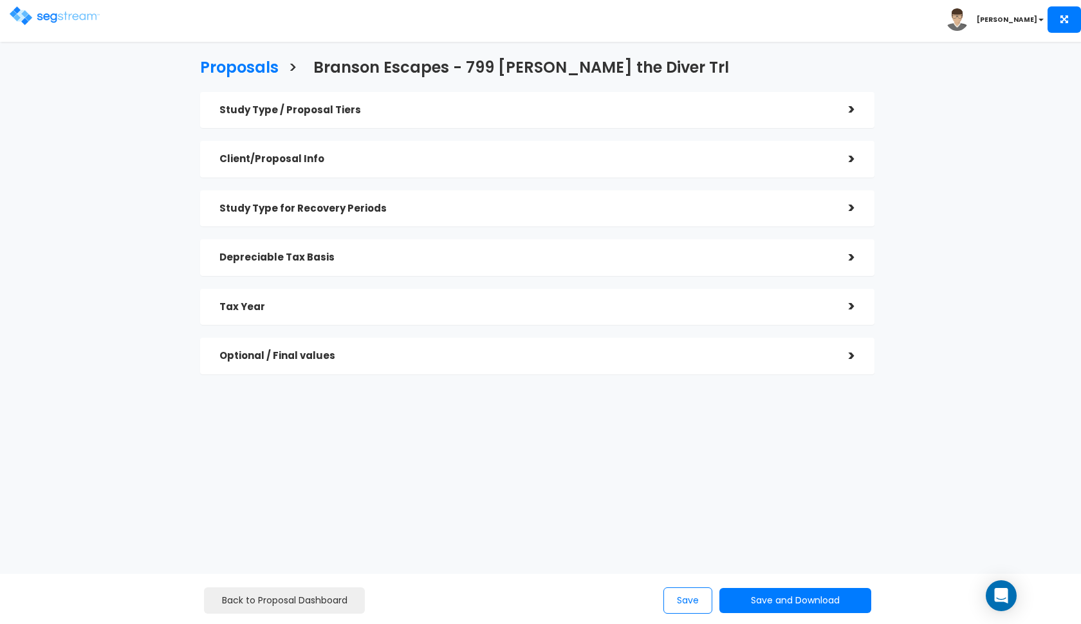
click at [497, 118] on div "Study Type / Proposal Tiers" at bounding box center [524, 110] width 610 height 24
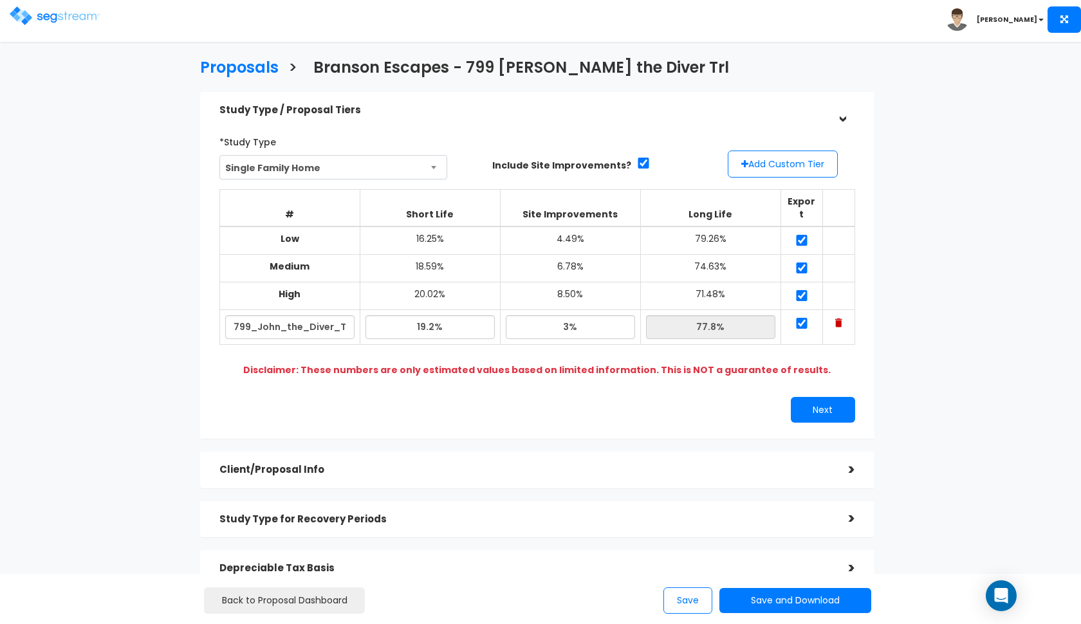
click at [495, 114] on h5 "Study Type / Proposal Tiers" at bounding box center [524, 110] width 610 height 11
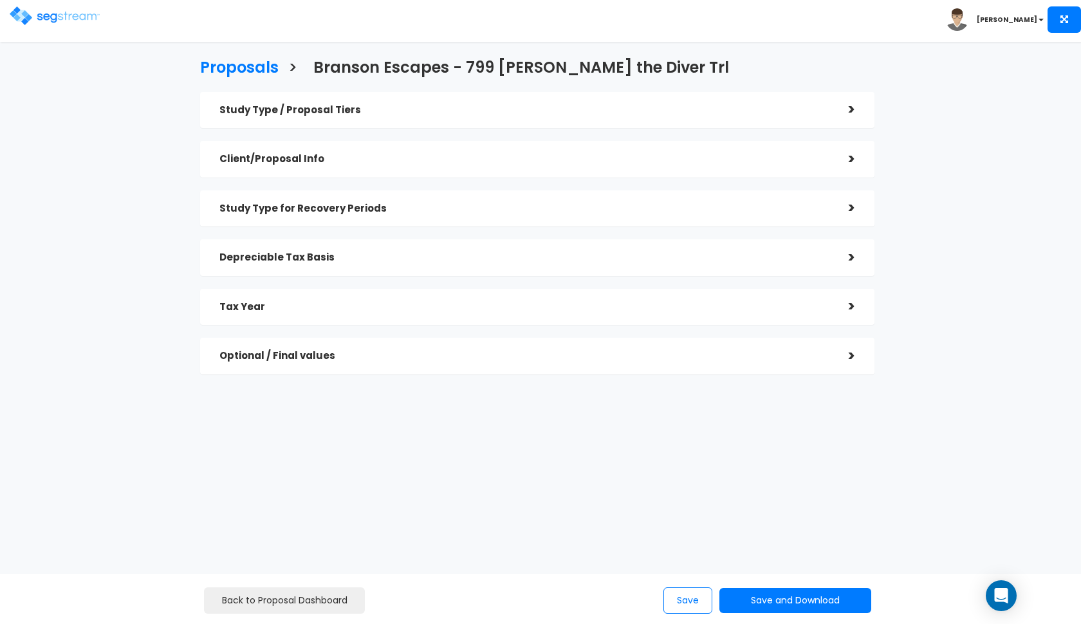
click at [349, 302] on h5 "Tax Year" at bounding box center [524, 307] width 610 height 11
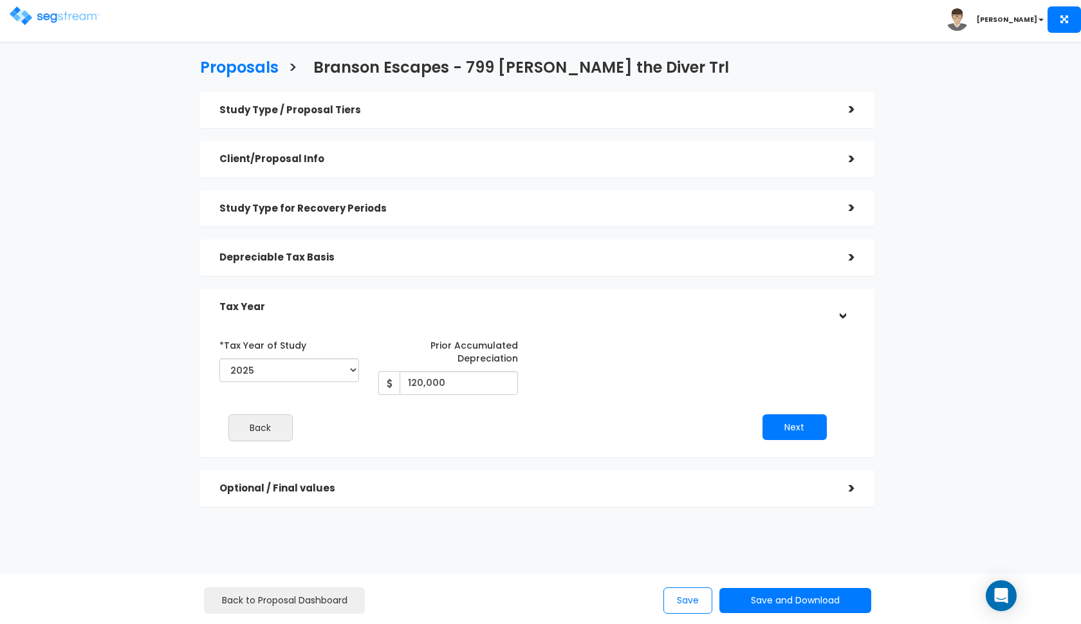
click at [383, 311] on div "Tax Year" at bounding box center [524, 307] width 610 height 24
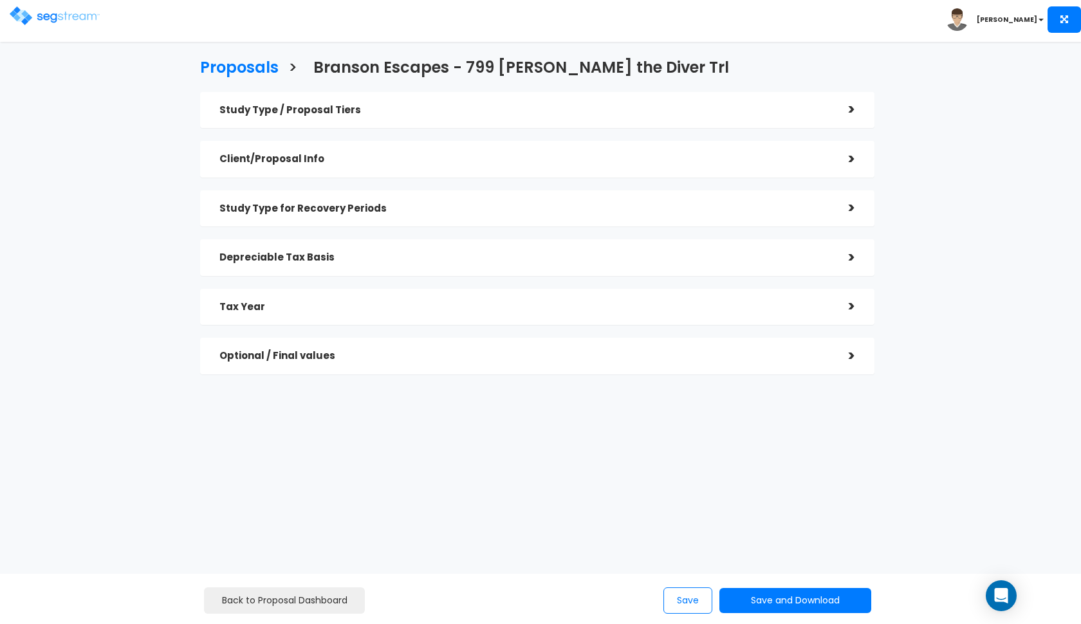
click at [385, 309] on h5 "Tax Year" at bounding box center [524, 307] width 610 height 11
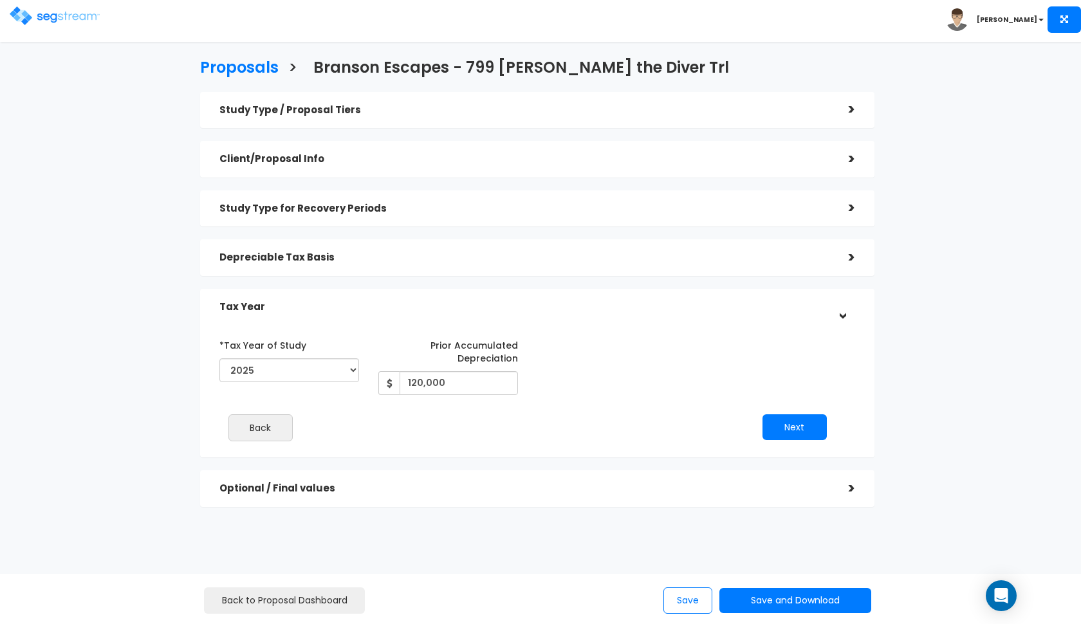
click at [617, 302] on h5 "Tax Year" at bounding box center [524, 307] width 610 height 11
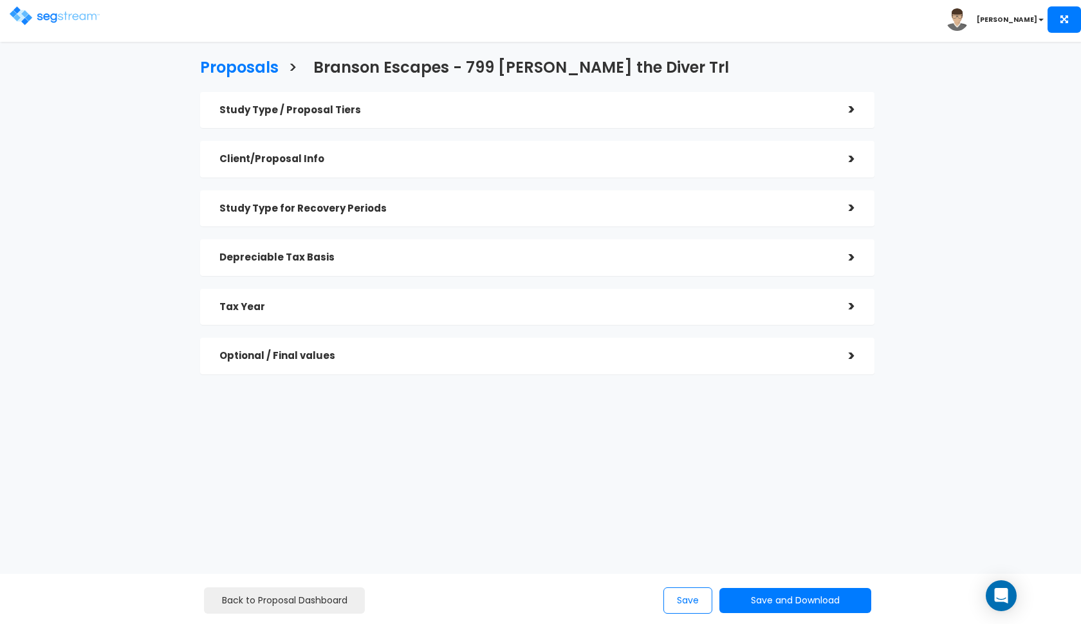
click at [287, 306] on h5 "Tax Year" at bounding box center [524, 307] width 610 height 11
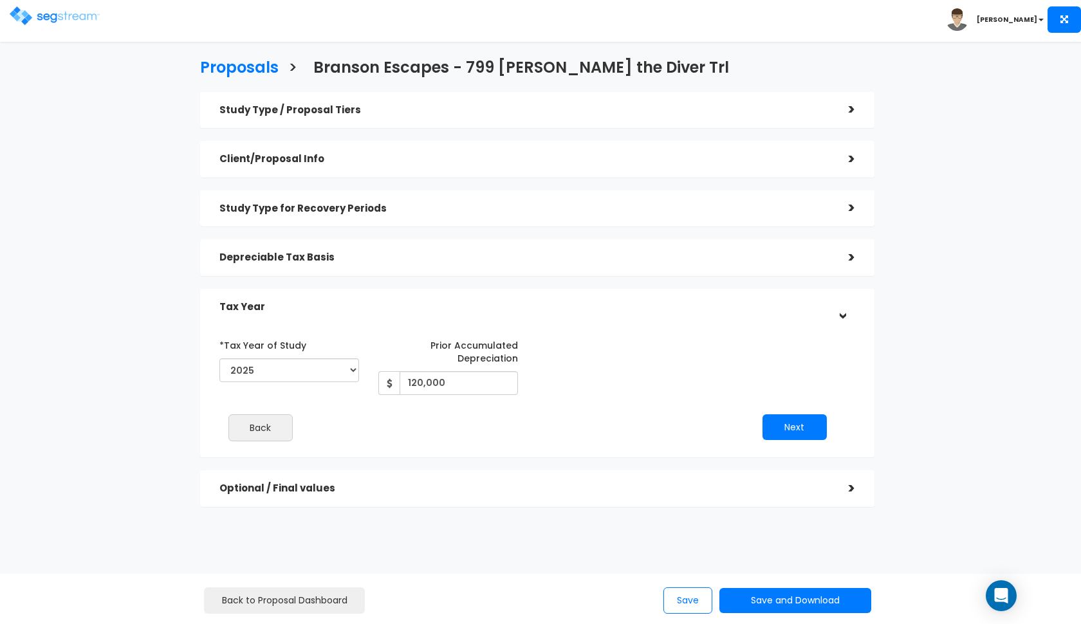
click at [387, 215] on div "Study Type for Recovery Periods" at bounding box center [524, 209] width 610 height 24
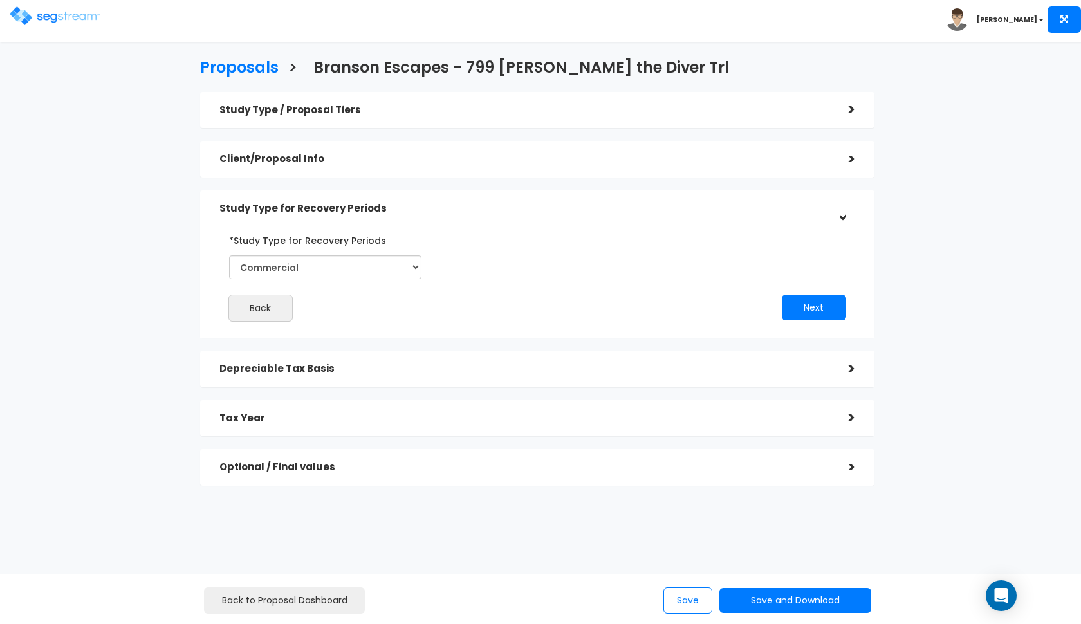
click at [425, 167] on div "Client/Proposal Info" at bounding box center [524, 159] width 610 height 24
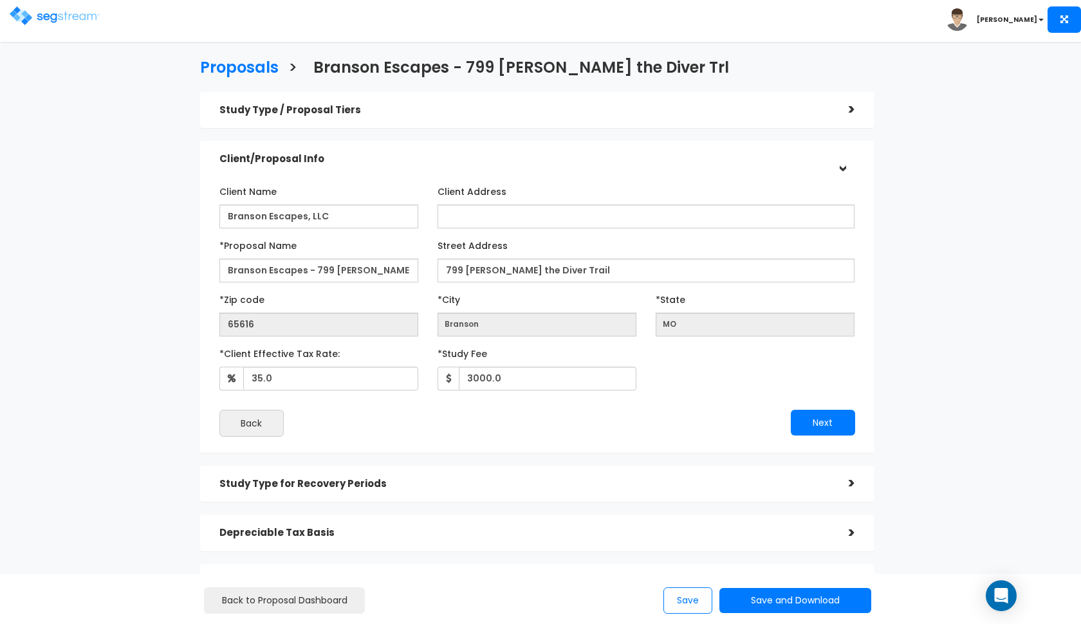
click at [419, 165] on div "Client/Proposal Info" at bounding box center [524, 159] width 610 height 24
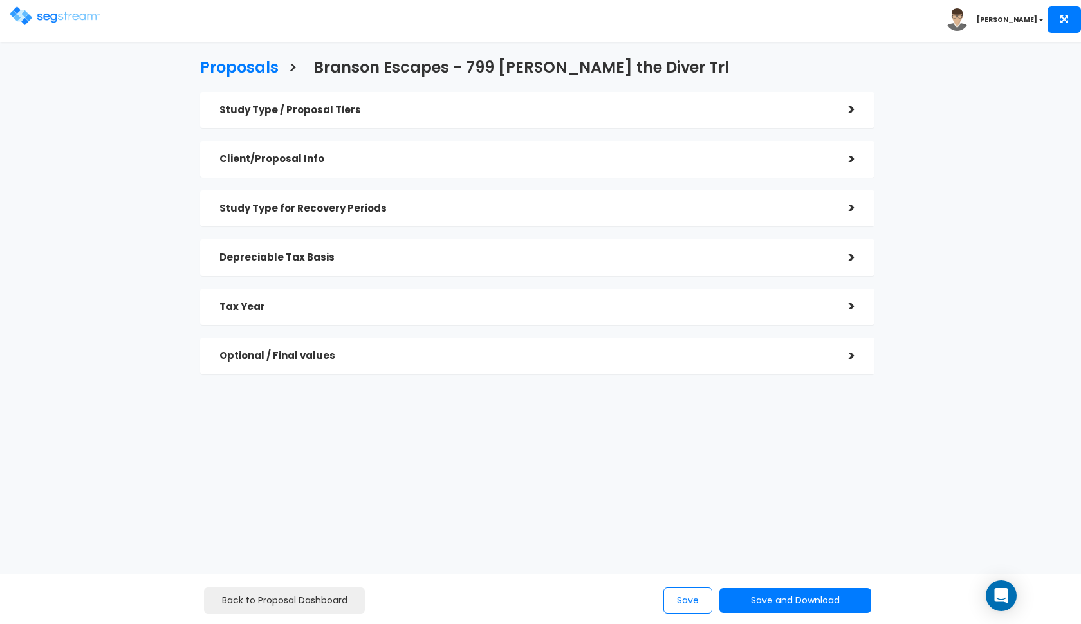
click at [428, 213] on div "Study Type for Recovery Periods" at bounding box center [524, 209] width 610 height 24
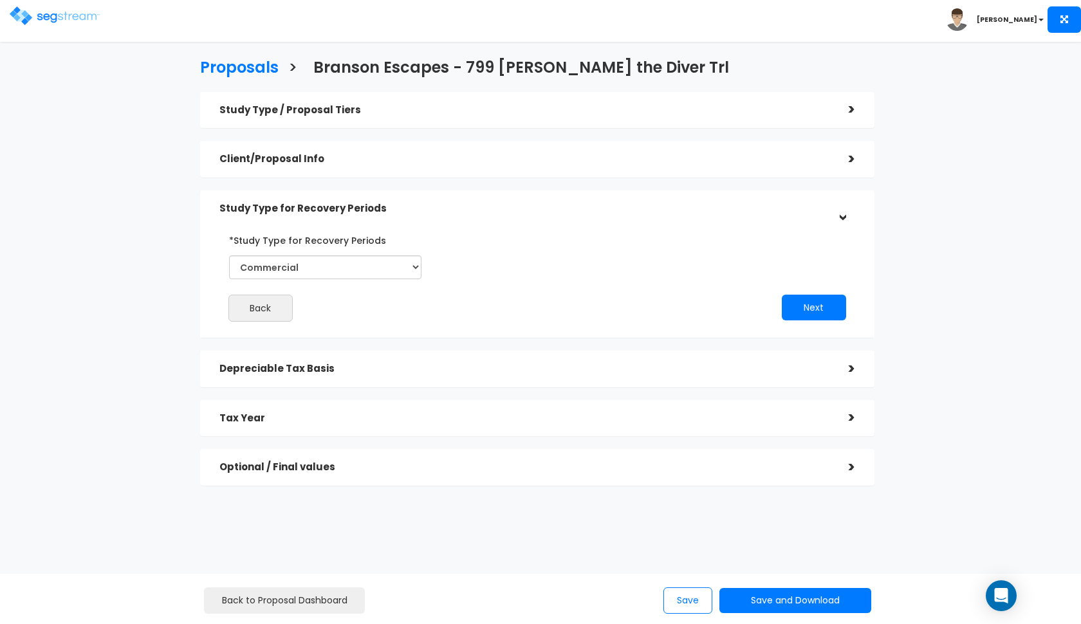
click at [428, 212] on h5 "Study Type for Recovery Periods" at bounding box center [524, 208] width 610 height 11
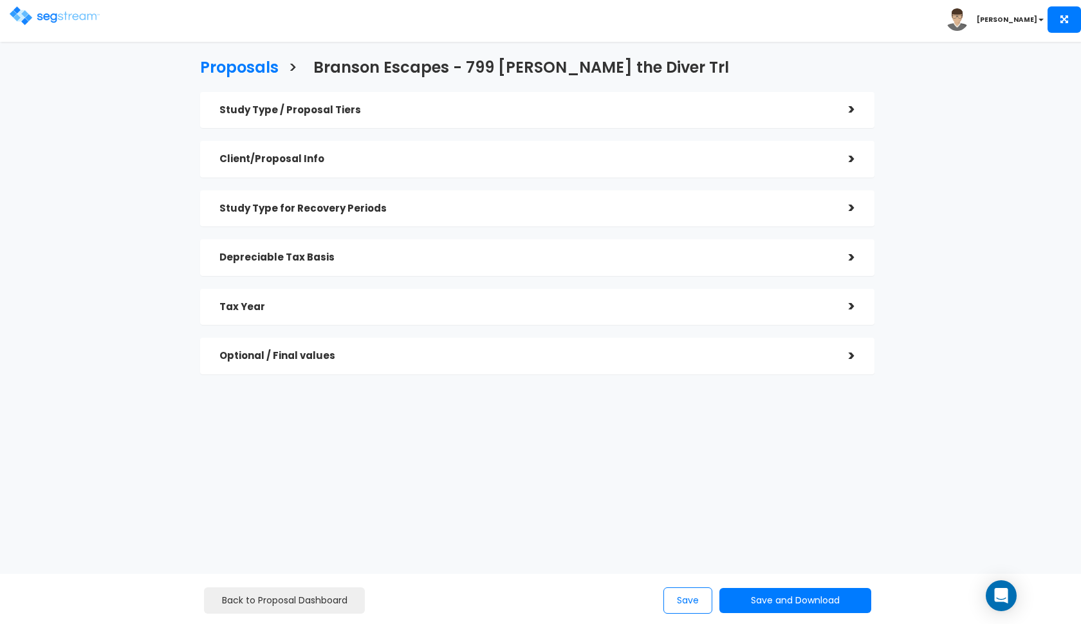
click at [421, 255] on h5 "Depreciable Tax Basis" at bounding box center [524, 257] width 610 height 11
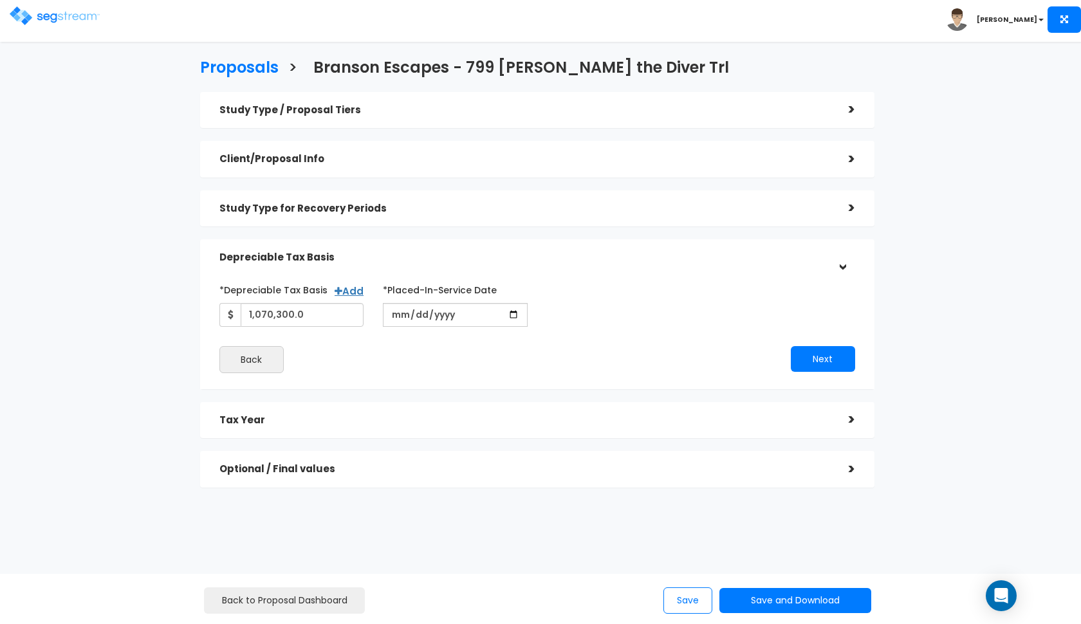
click at [421, 254] on h5 "Depreciable Tax Basis" at bounding box center [524, 257] width 610 height 11
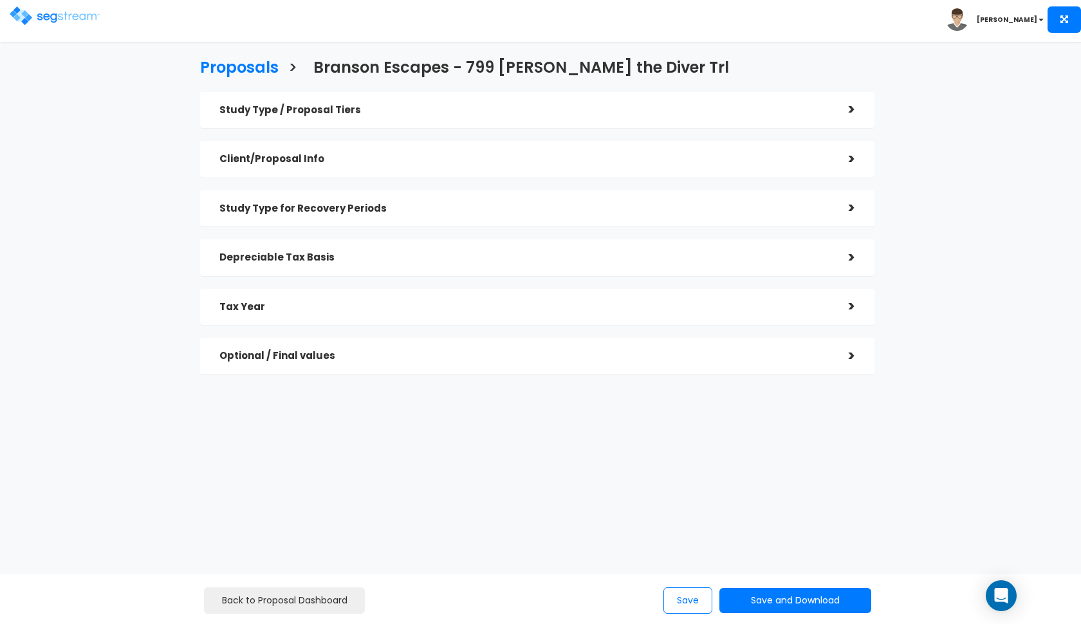
click at [430, 165] on div "Client/Proposal Info" at bounding box center [524, 159] width 610 height 24
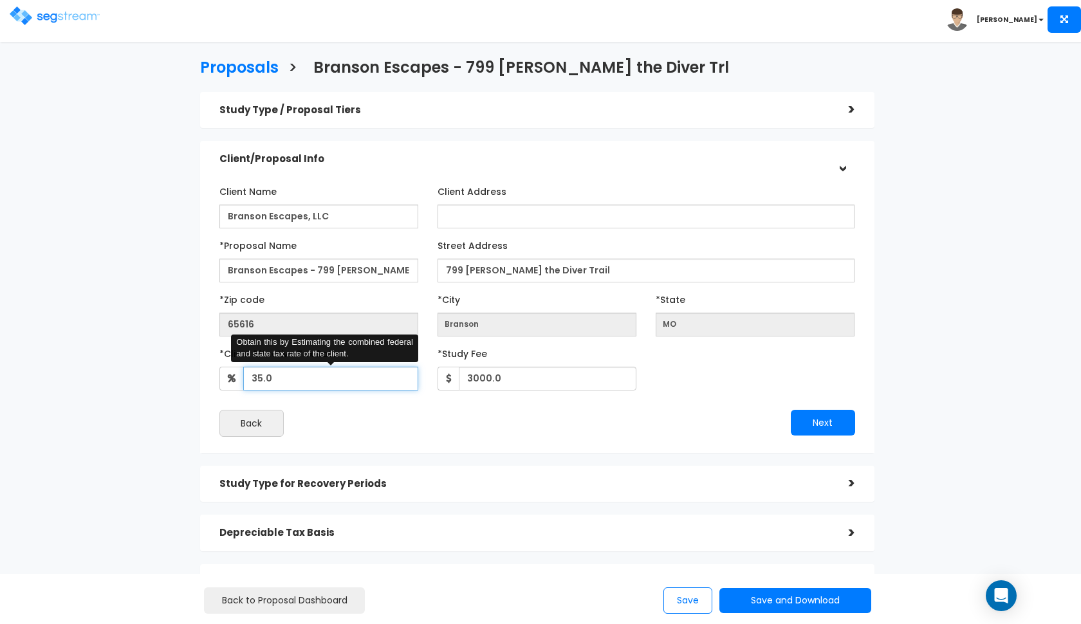
click at [261, 373] on input "35.0" at bounding box center [330, 379] width 175 height 24
type input "37"
click at [387, 439] on div "Client Name Branson Escapes, LLC Client Address *Proposal Name Street Address MO" at bounding box center [537, 308] width 655 height 269
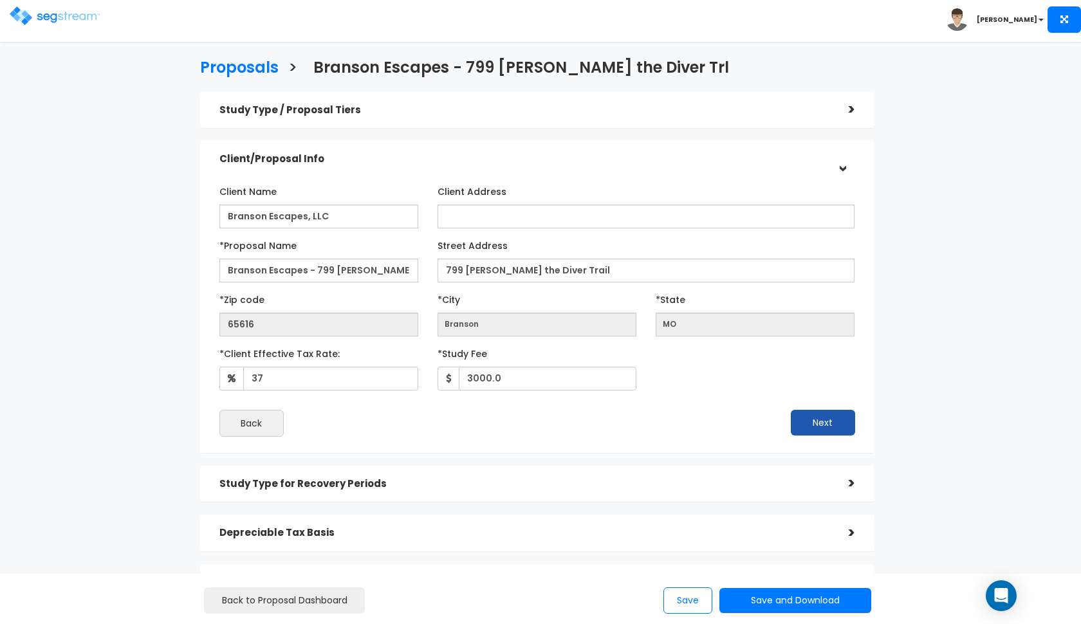
click at [823, 425] on button "Next" at bounding box center [823, 423] width 64 height 26
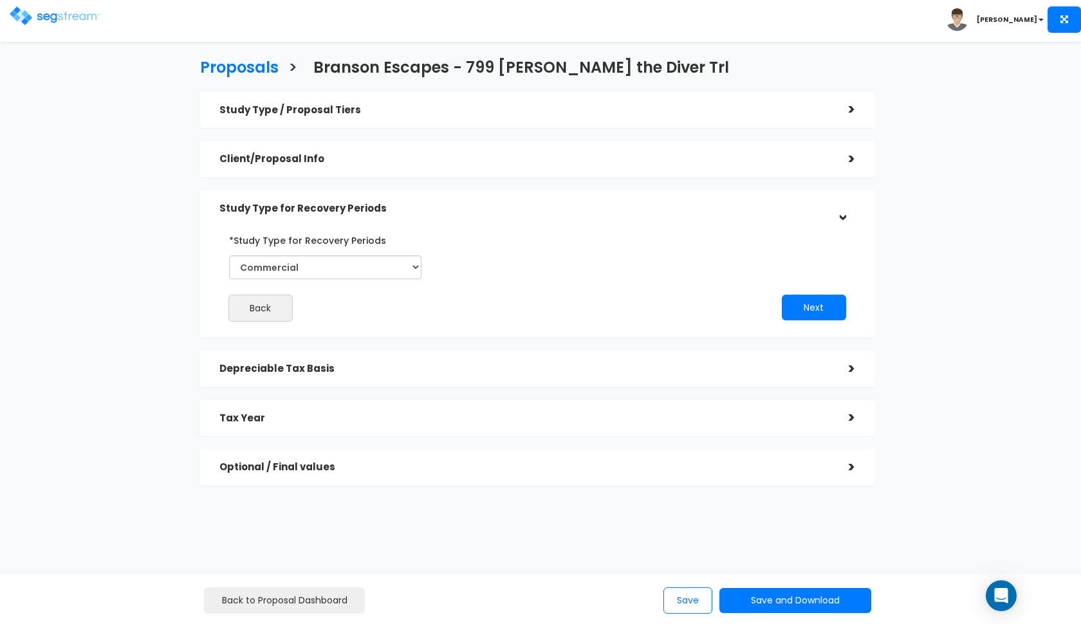
click at [571, 374] on div "Depreciable Tax Basis" at bounding box center [524, 369] width 610 height 24
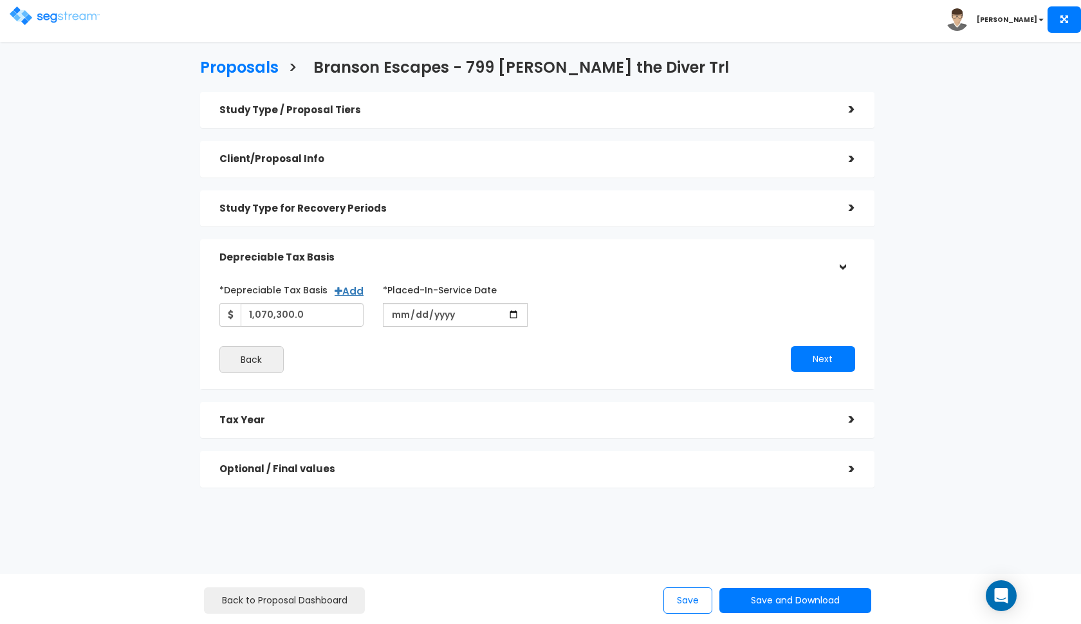
click at [455, 421] on h5 "Tax Year" at bounding box center [524, 420] width 610 height 11
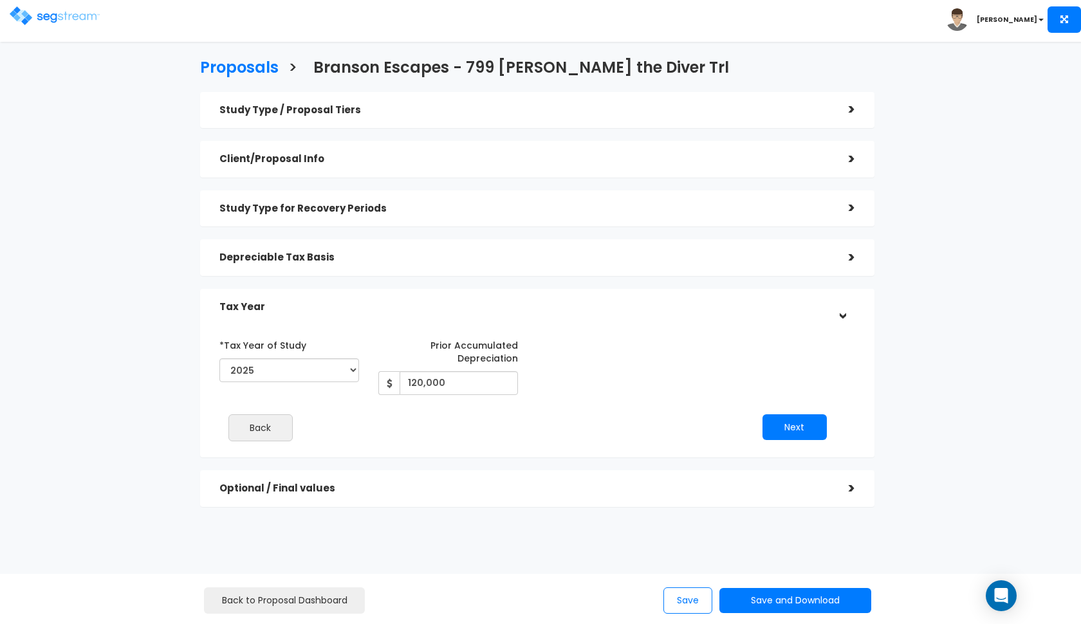
click at [501, 484] on h5 "Optional / Final values" at bounding box center [524, 488] width 610 height 11
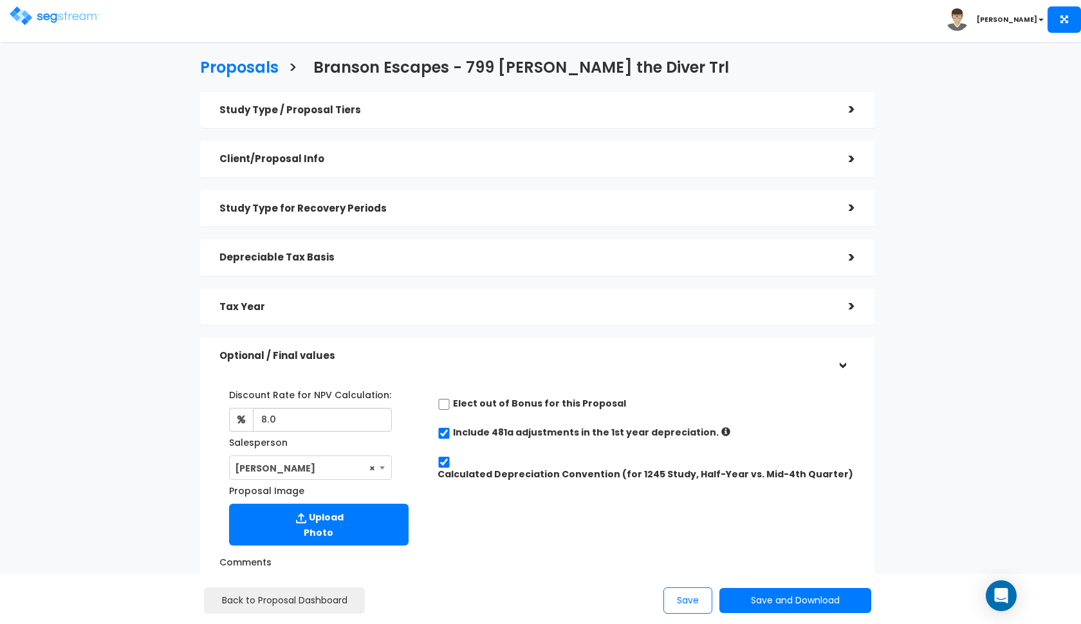
click at [566, 354] on h5 "Optional / Final values" at bounding box center [524, 356] width 610 height 11
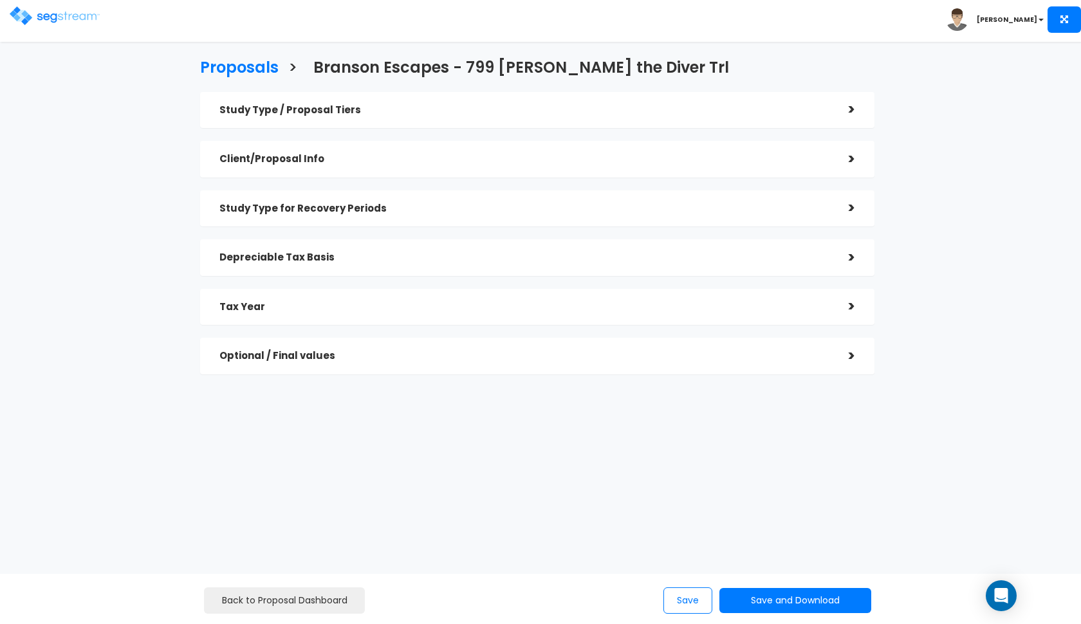
click at [302, 314] on div "Tax Year" at bounding box center [524, 307] width 610 height 24
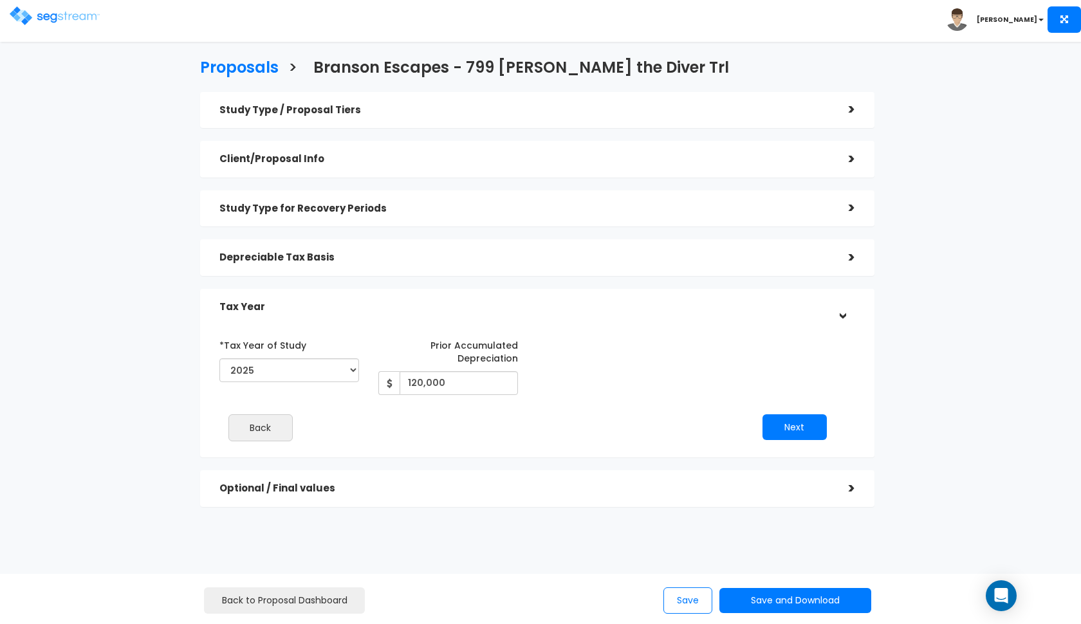
click at [618, 309] on h5 "Tax Year" at bounding box center [524, 307] width 610 height 11
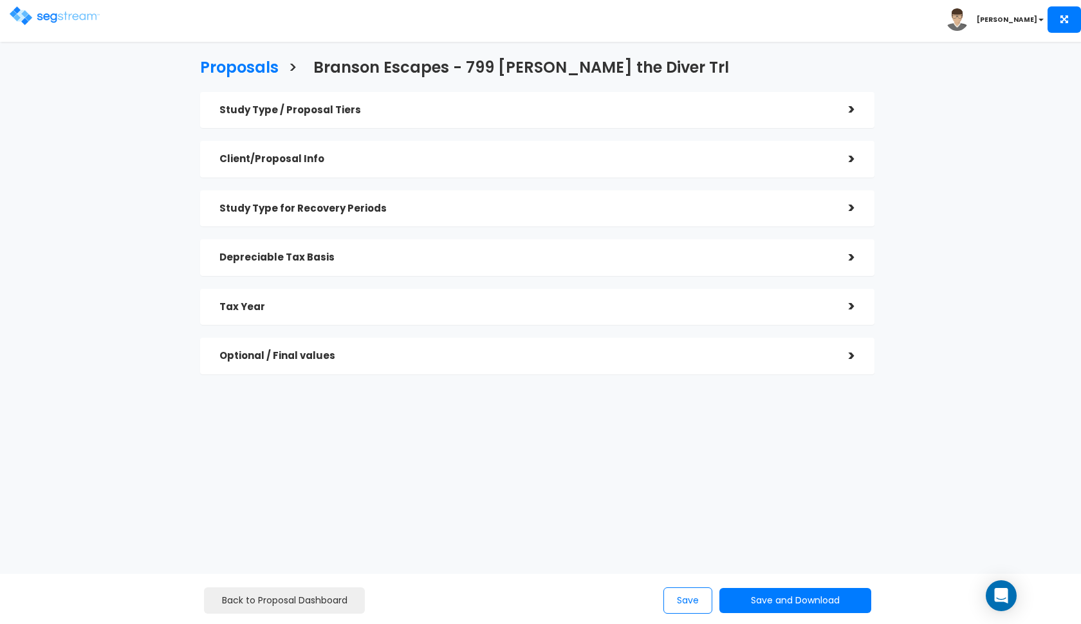
click at [478, 113] on h5 "Study Type / Proposal Tiers" at bounding box center [524, 110] width 610 height 11
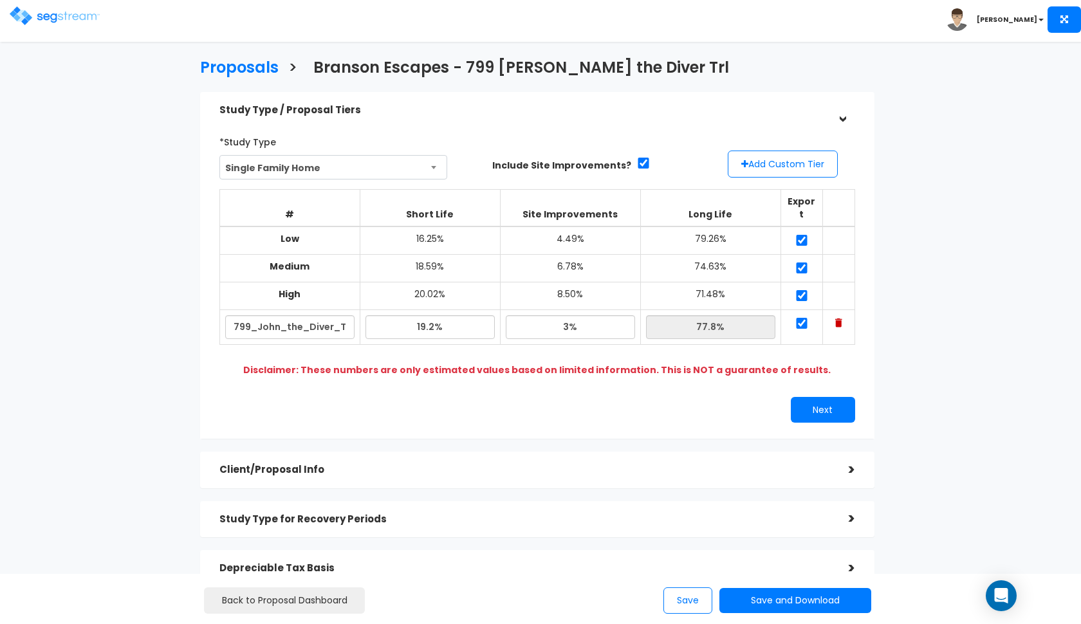
click at [478, 113] on h5 "Study Type / Proposal Tiers" at bounding box center [524, 110] width 610 height 11
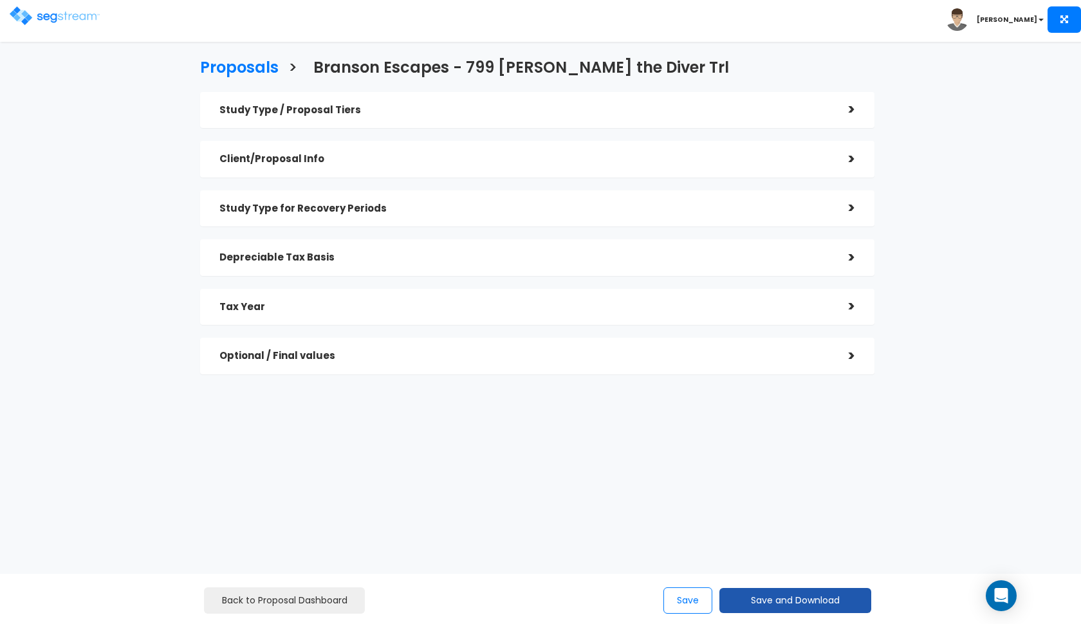
click at [777, 600] on button "Save and Download" at bounding box center [795, 600] width 152 height 25
click at [806, 530] on link "Custom Proposal" at bounding box center [827, 535] width 201 height 30
click at [247, 306] on h5 "Tax Year" at bounding box center [524, 307] width 610 height 11
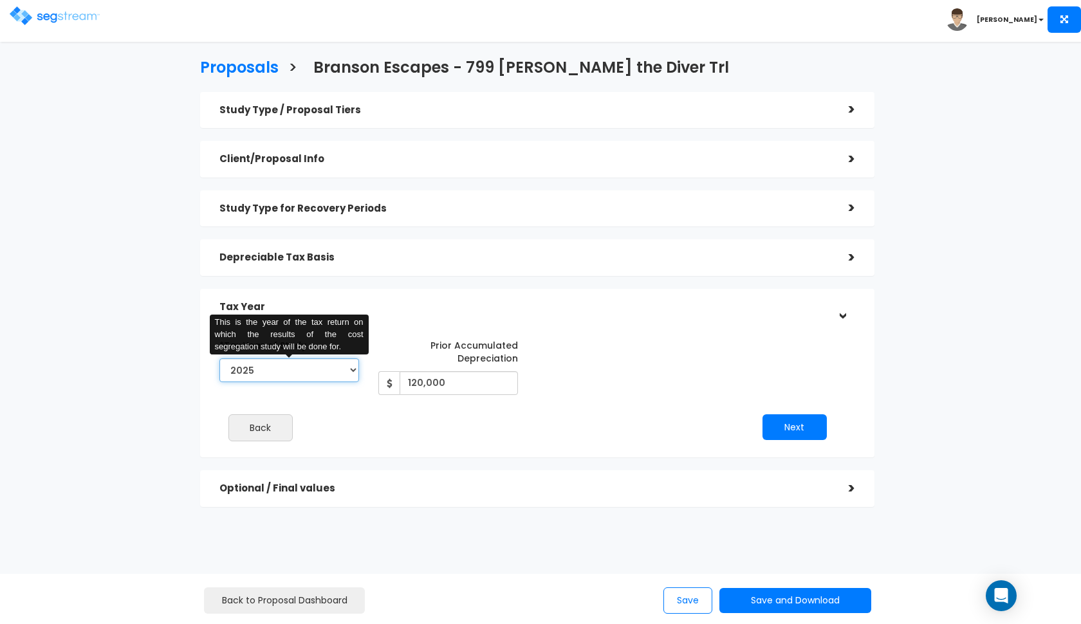
select select "2024"
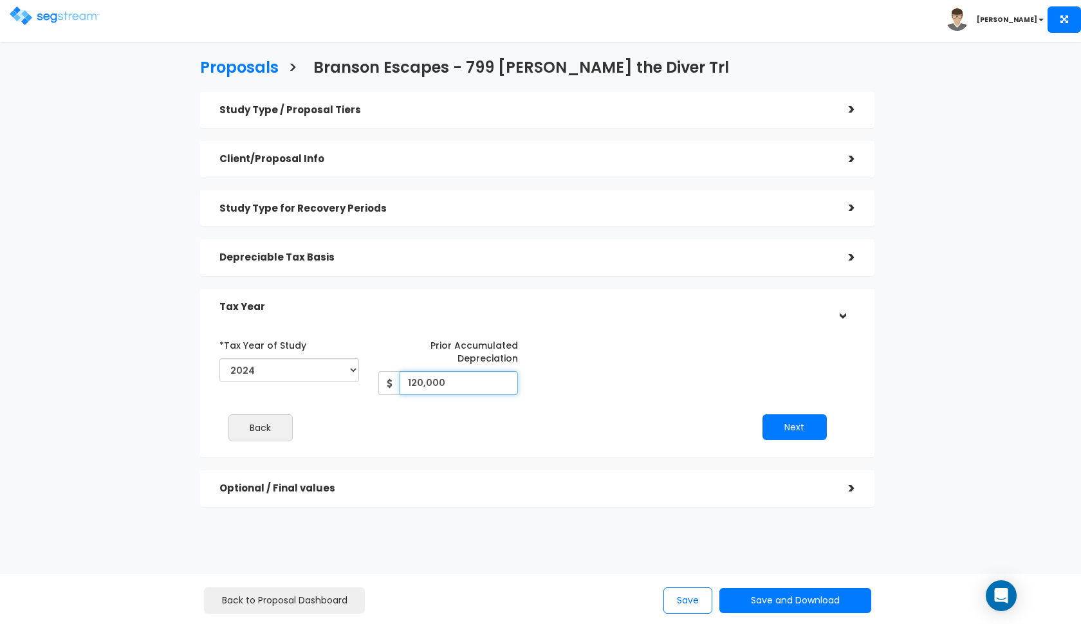
drag, startPoint x: 446, startPoint y: 380, endPoint x: 294, endPoint y: 380, distance: 151.9
click at [294, 380] on div "*Tax Year of Study 2021 2022 2023 2024 2025 2026 This is the year of the tax re…" at bounding box center [528, 365] width 636 height 60
type input "90,000"
click at [786, 434] on button "Next" at bounding box center [794, 427] width 64 height 26
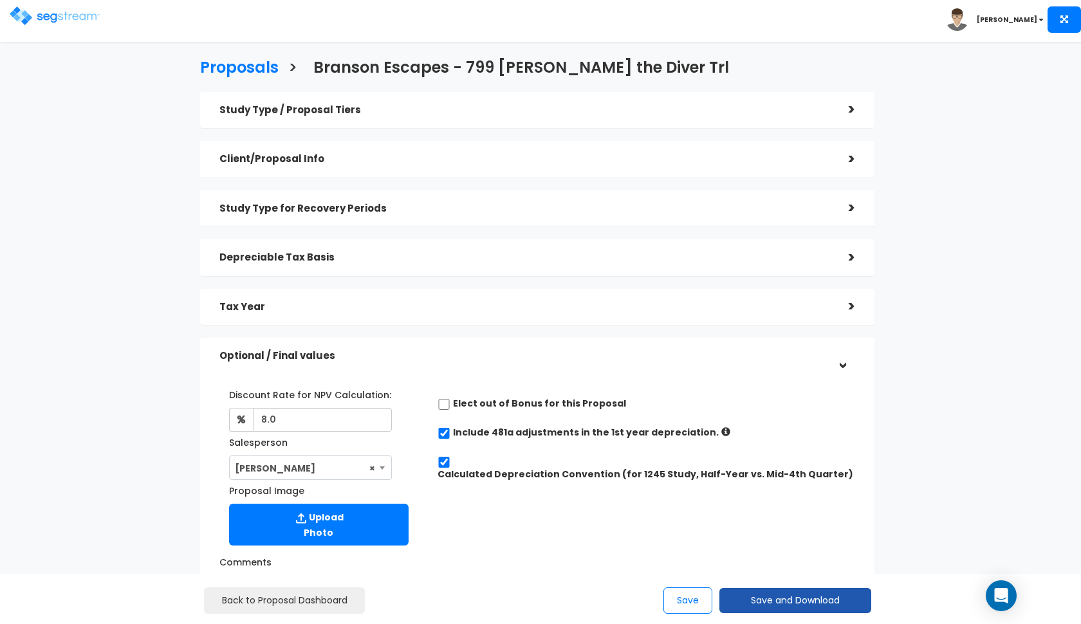
click at [750, 589] on button "Save and Download" at bounding box center [795, 600] width 152 height 25
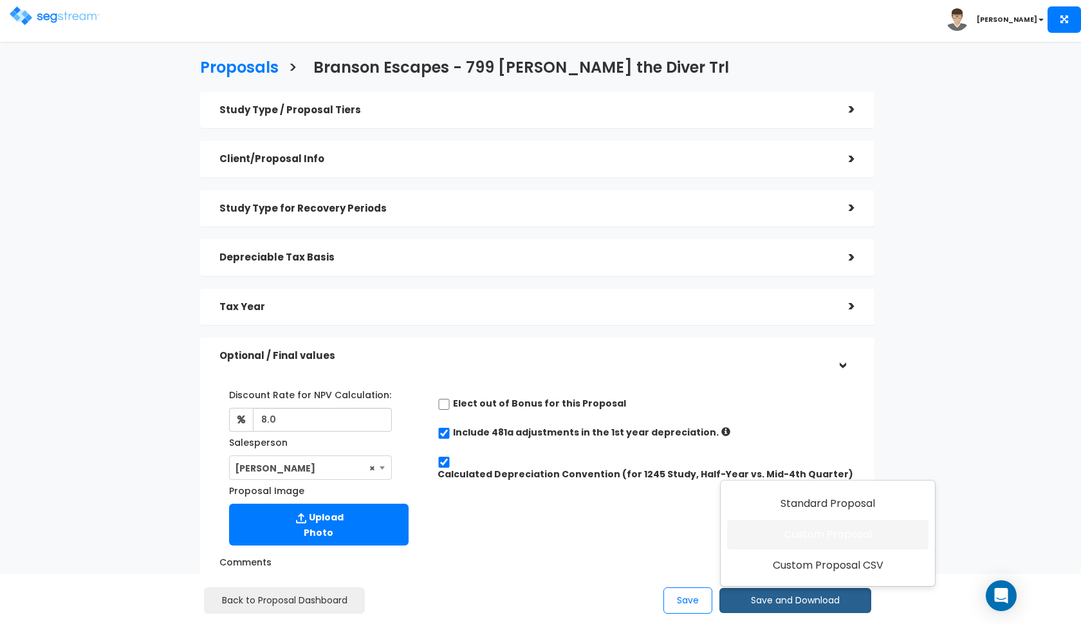
click at [797, 544] on link "Custom Proposal" at bounding box center [827, 535] width 201 height 30
